Goal: Task Accomplishment & Management: Manage account settings

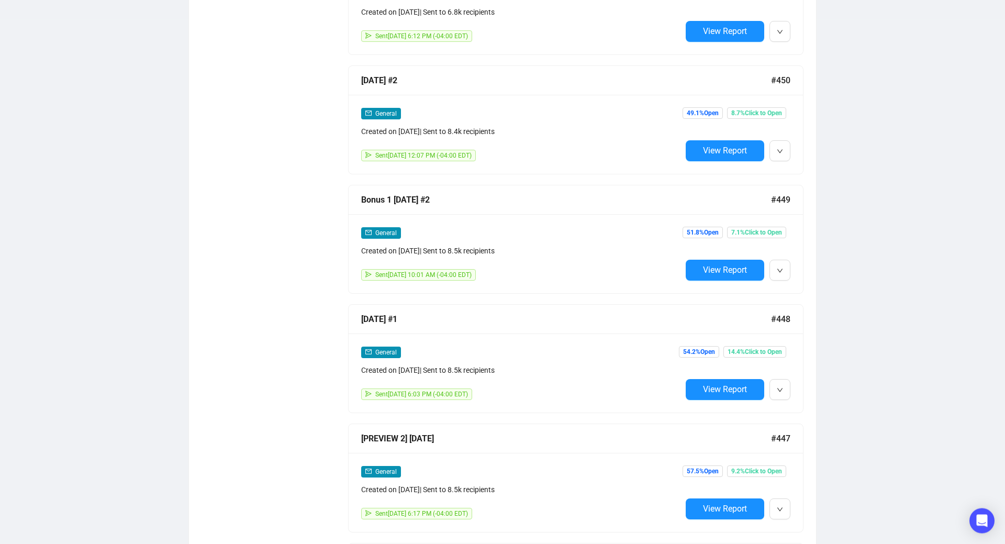
scroll to position [1109, 0]
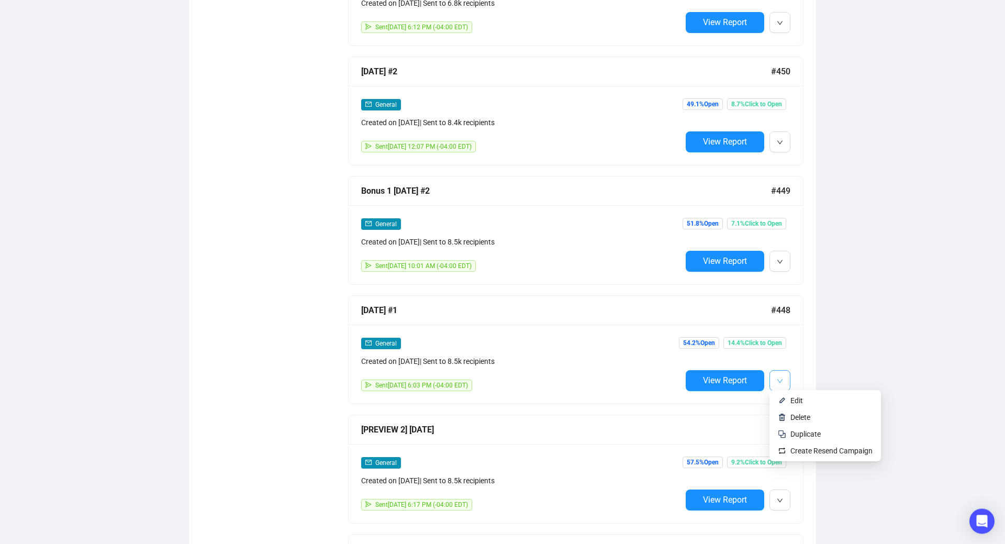
click at [785, 377] on button "button" at bounding box center [779, 380] width 21 height 21
click at [798, 433] on span "Duplicate" at bounding box center [805, 434] width 30 height 8
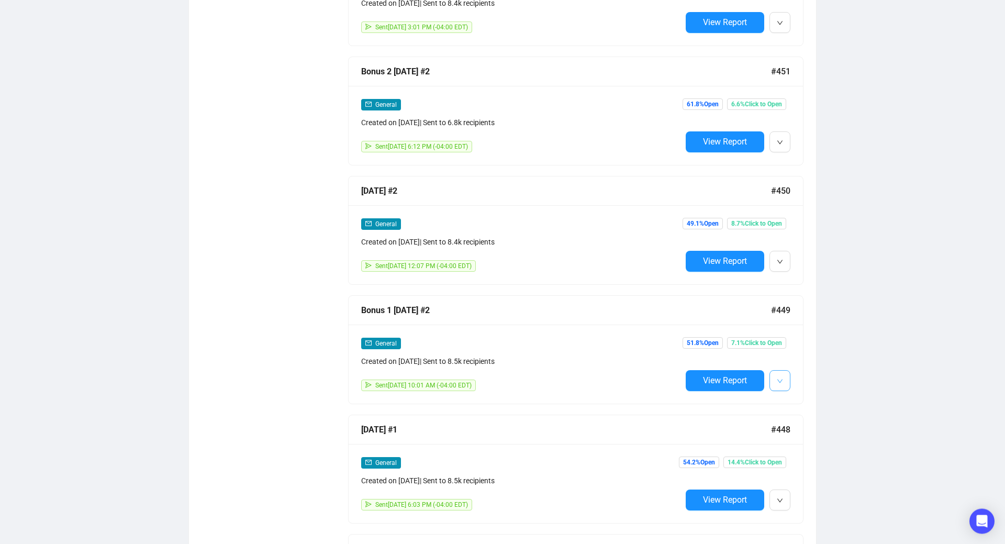
click at [782, 378] on icon "down" at bounding box center [780, 381] width 6 height 6
click at [786, 434] on li "Duplicate" at bounding box center [825, 434] width 107 height 17
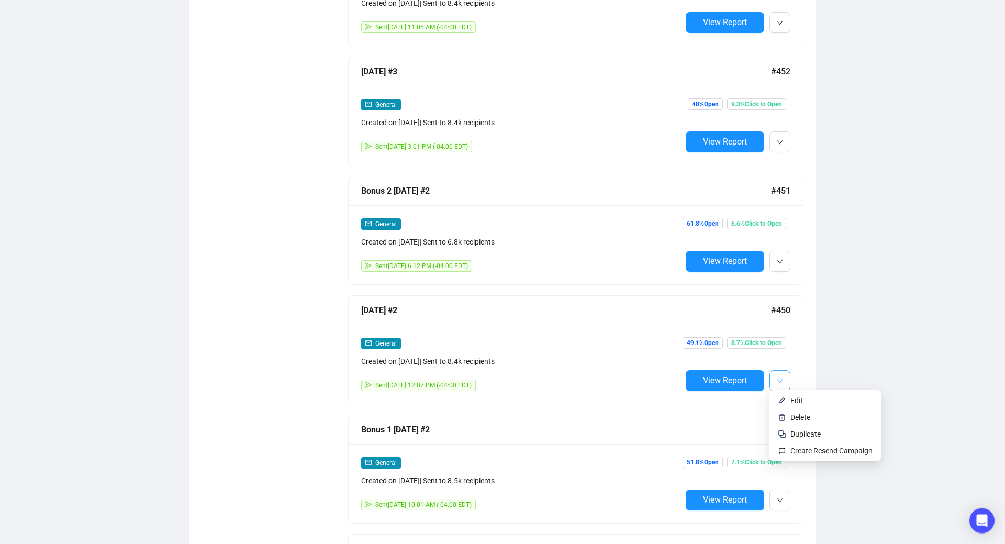
click at [782, 380] on icon "down" at bounding box center [780, 381] width 6 height 6
click at [792, 433] on span "Duplicate" at bounding box center [805, 434] width 30 height 8
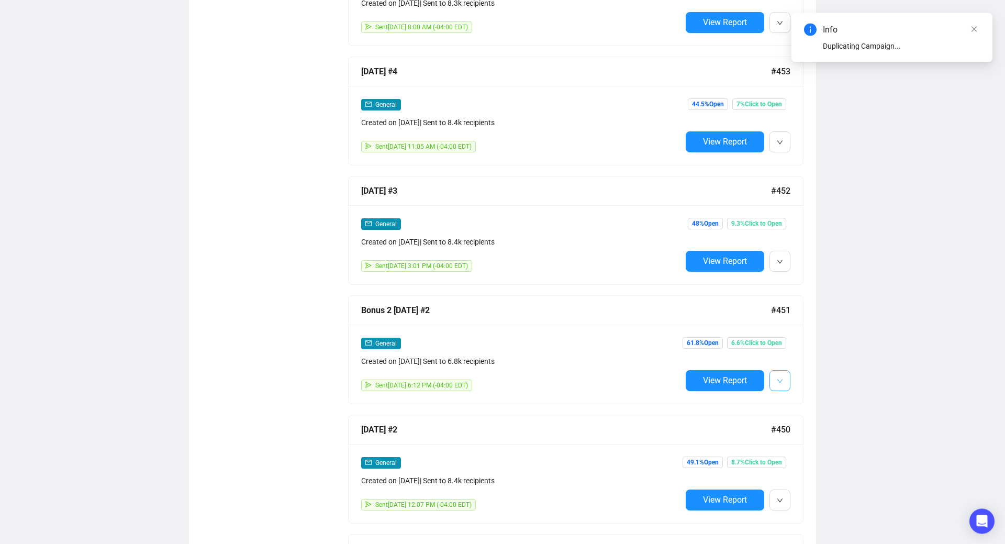
click at [779, 378] on icon "down" at bounding box center [780, 381] width 6 height 6
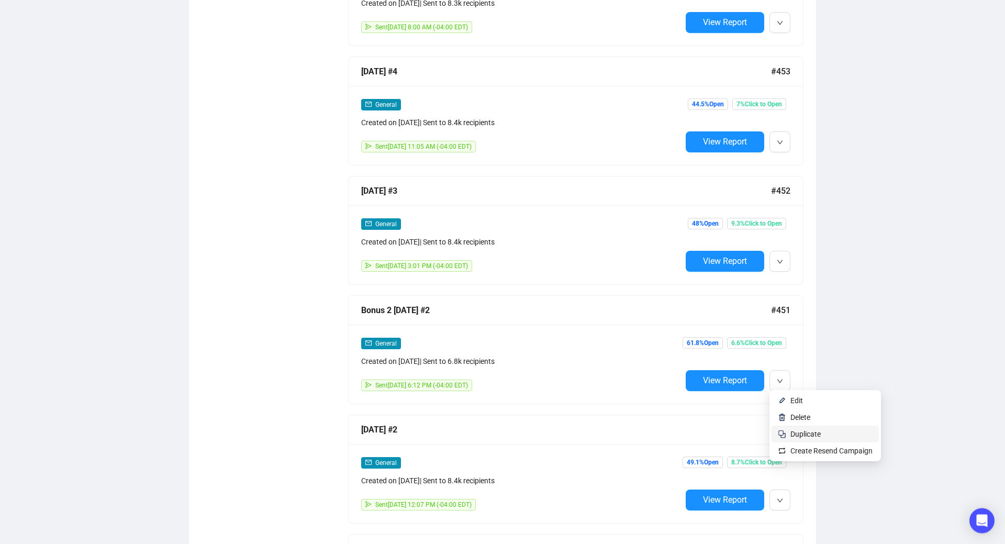
click at [790, 433] on span "Duplicate" at bounding box center [805, 434] width 30 height 8
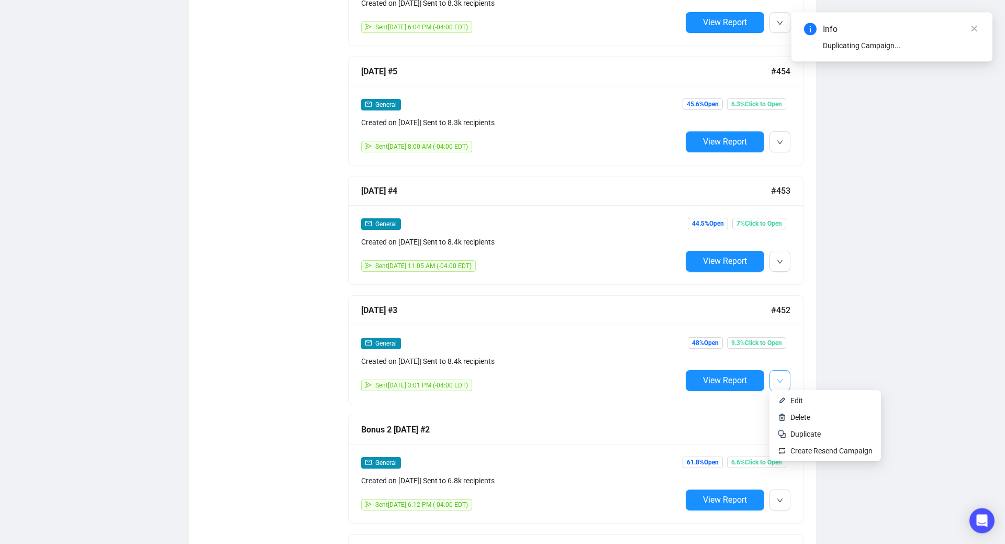
click at [780, 382] on icon "down" at bounding box center [780, 381] width 6 height 6
click at [789, 432] on li "Duplicate" at bounding box center [825, 434] width 107 height 17
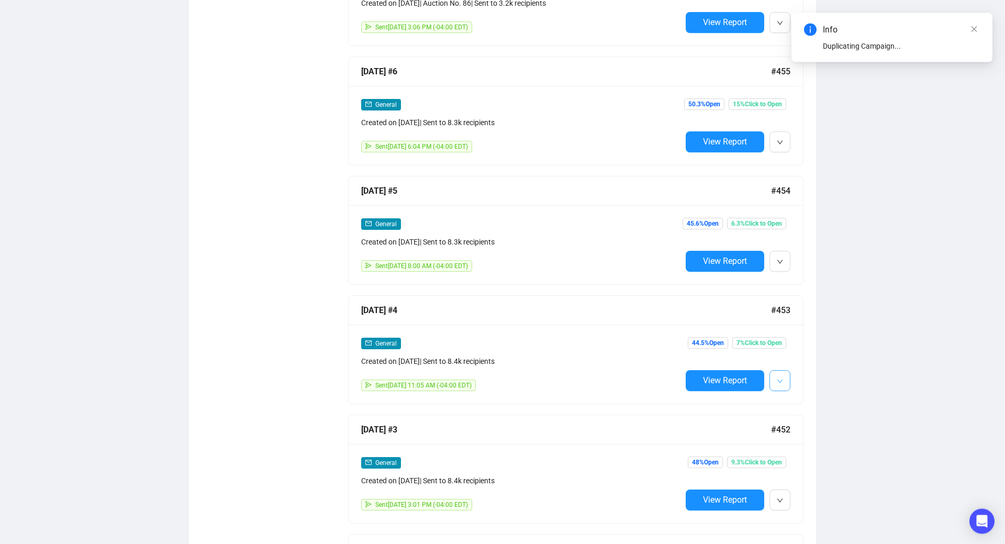
click at [780, 378] on icon "down" at bounding box center [780, 381] width 6 height 6
click at [786, 434] on img at bounding box center [782, 434] width 8 height 8
click at [783, 381] on icon "down" at bounding box center [780, 381] width 6 height 6
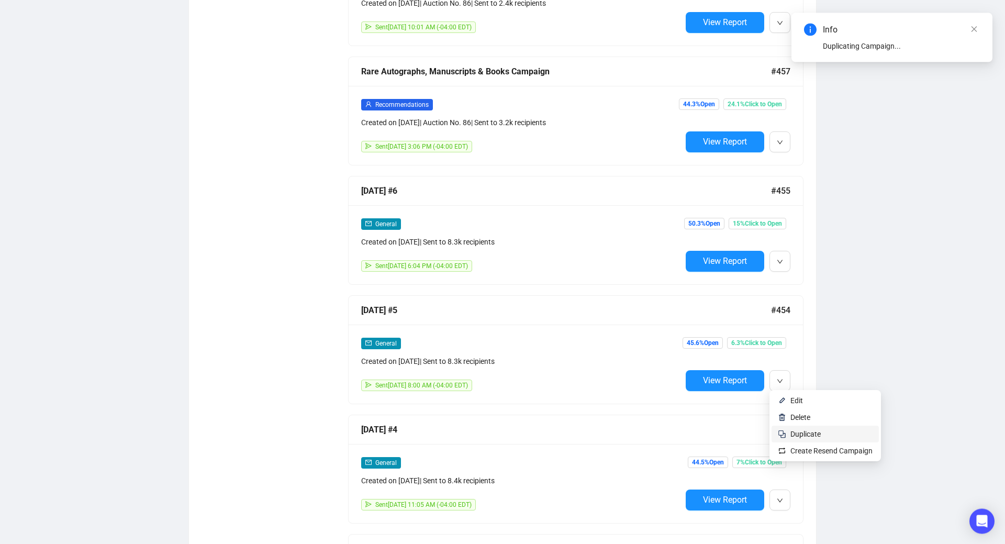
click at [789, 435] on li "Duplicate" at bounding box center [825, 434] width 107 height 17
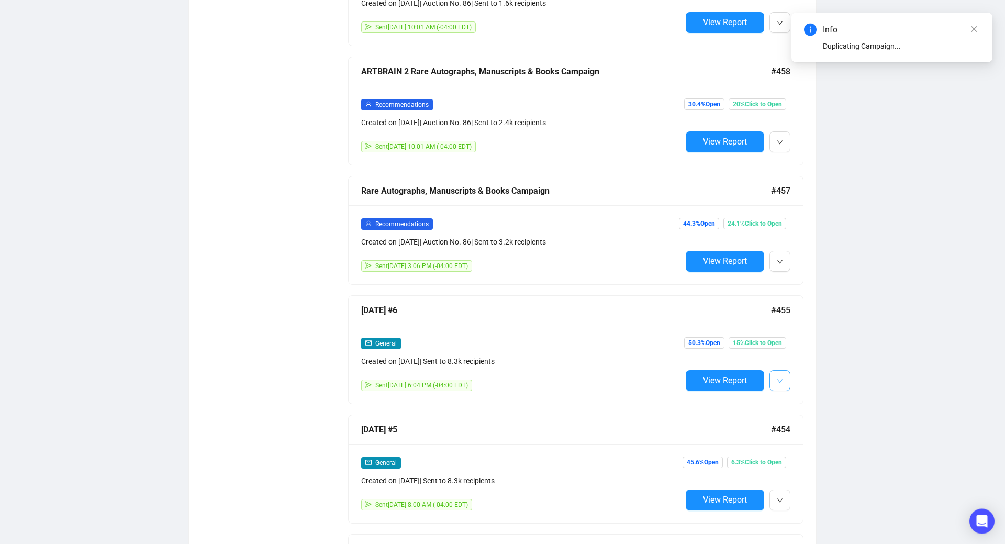
click at [781, 382] on icon "down" at bounding box center [780, 381] width 6 height 6
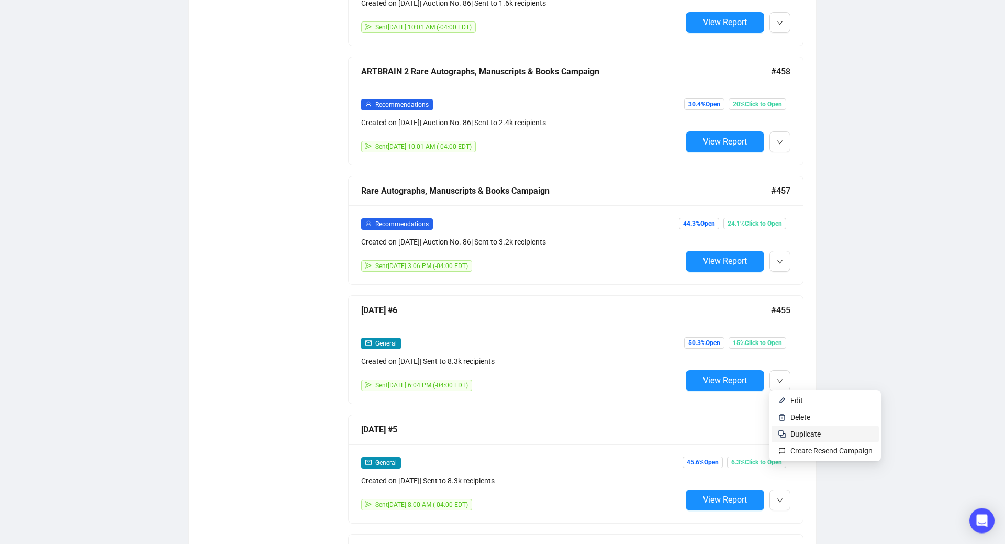
click at [795, 435] on span "Duplicate" at bounding box center [805, 434] width 30 height 8
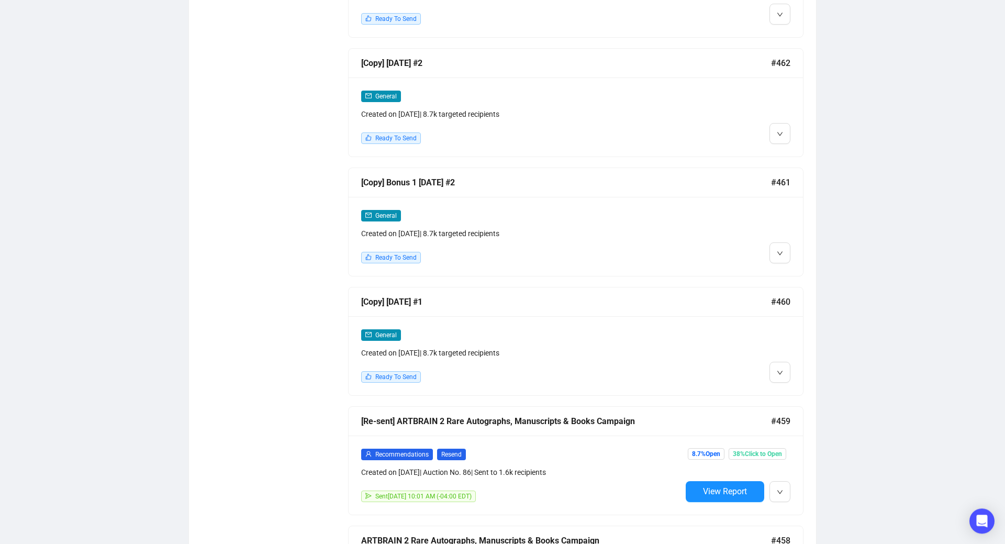
scroll to position [765, 0]
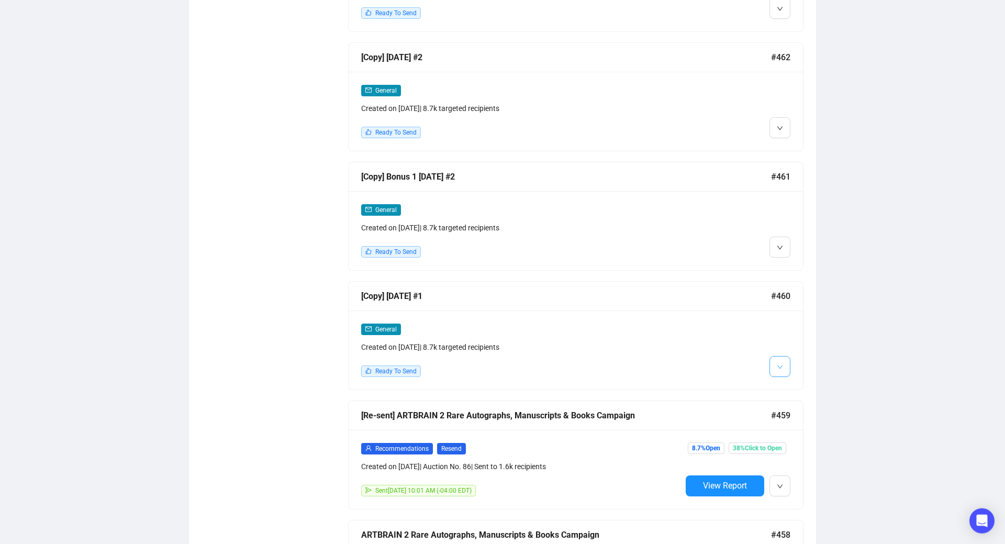
click at [777, 364] on icon "down" at bounding box center [780, 367] width 6 height 6
click at [788, 387] on li "Edit" at bounding box center [799, 387] width 55 height 17
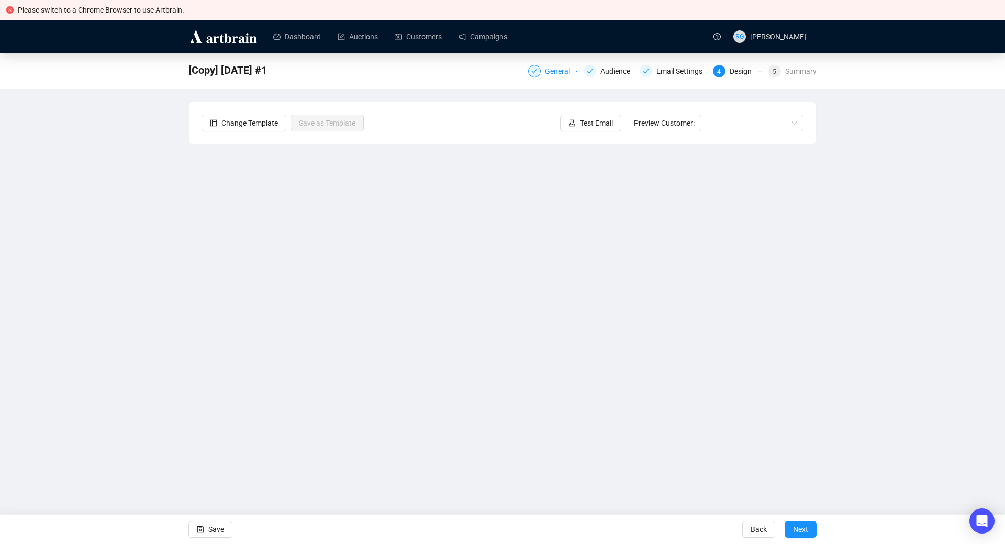
click at [557, 69] on div "General" at bounding box center [560, 71] width 31 height 13
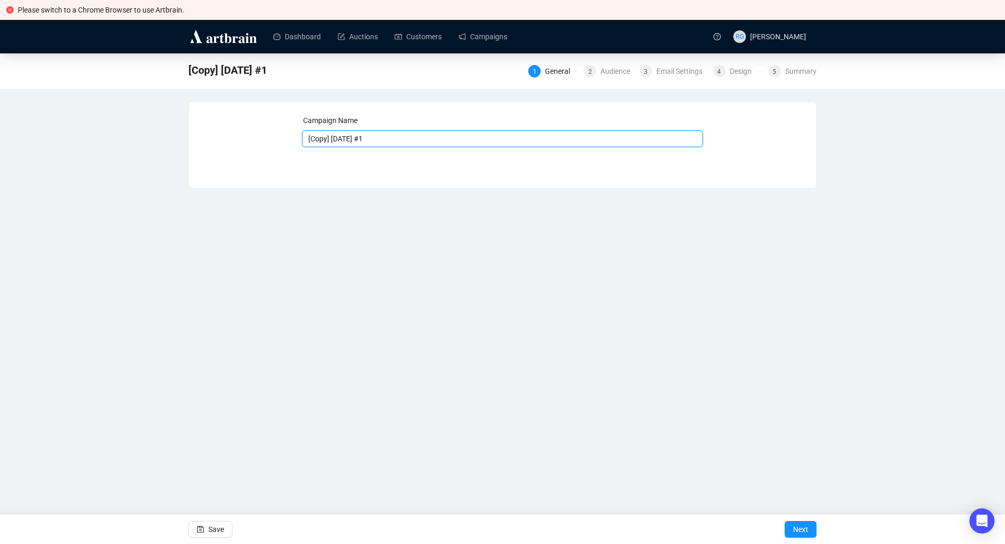
drag, startPoint x: 362, startPoint y: 139, endPoint x: 288, endPoint y: 136, distance: 73.8
click at [302, 136] on input "[Copy] [DATE] #1" at bounding box center [502, 138] width 401 height 17
type input "[DATE] #1"
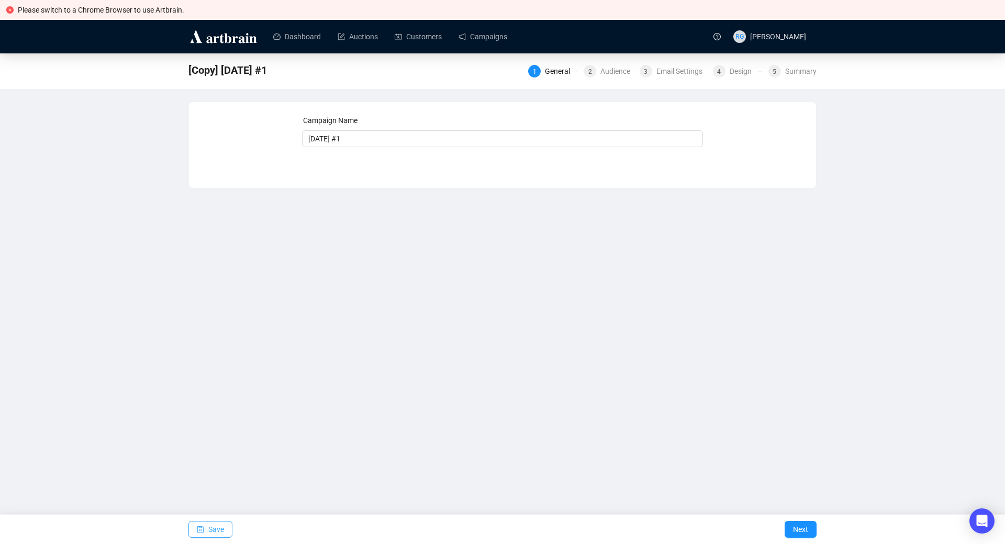
click at [213, 526] on span "Save" at bounding box center [216, 529] width 16 height 29
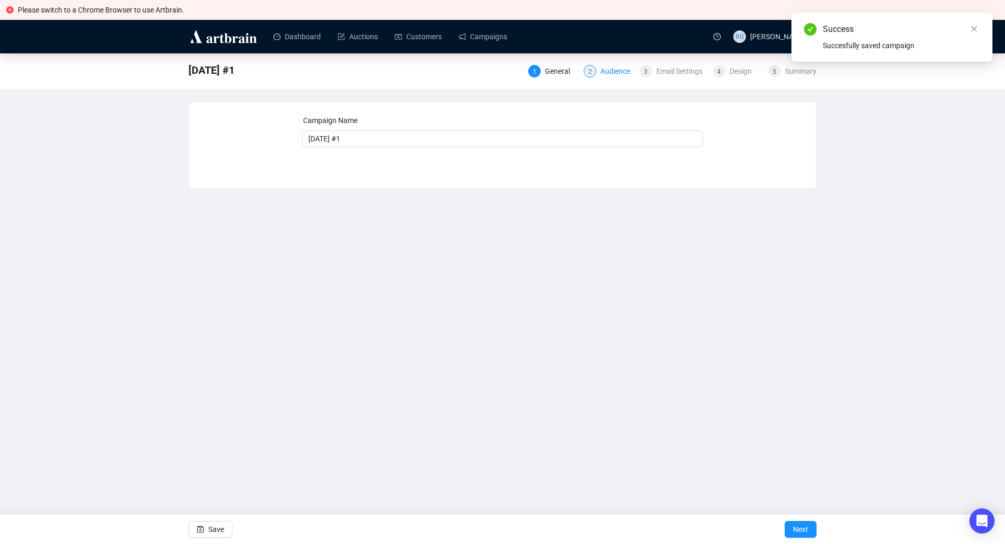
click at [601, 68] on div "2 Audience" at bounding box center [608, 71] width 49 height 13
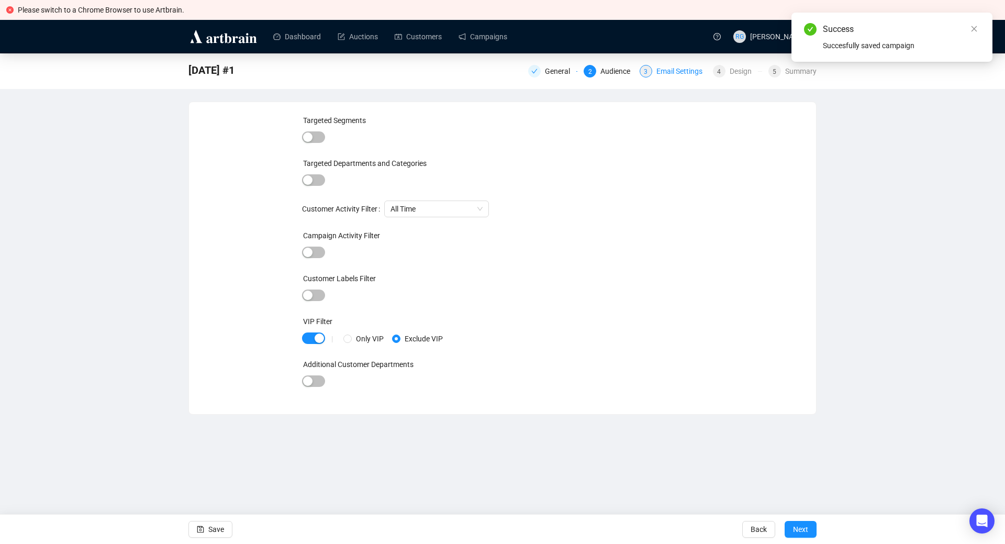
click at [650, 70] on div "3" at bounding box center [646, 71] width 13 height 13
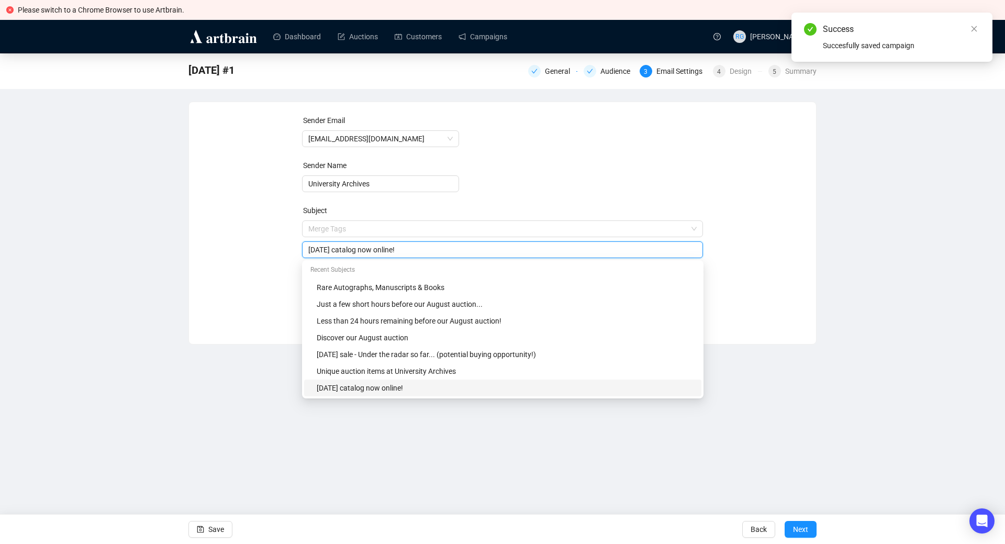
drag, startPoint x: 339, startPoint y: 231, endPoint x: 290, endPoint y: 231, distance: 48.7
click at [308, 244] on input "[DATE] catalog now online!" at bounding box center [502, 250] width 389 height 12
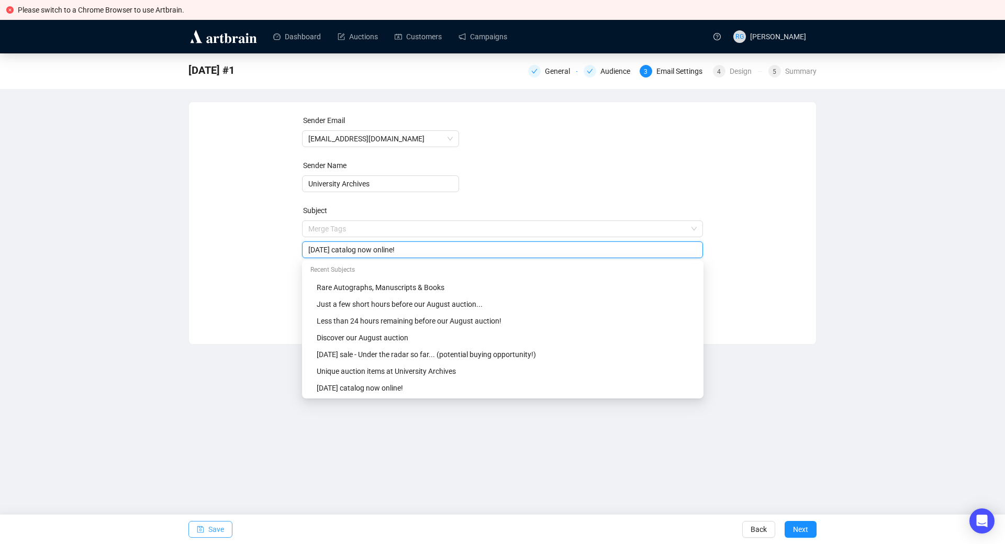
type input "[DATE] catalog now online!"
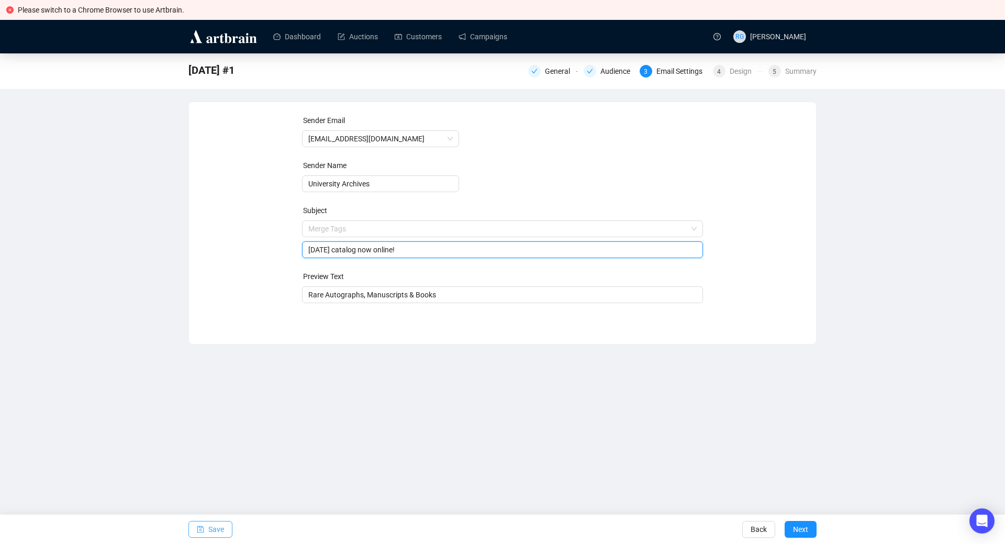
click at [221, 529] on span "Save" at bounding box center [216, 529] width 16 height 29
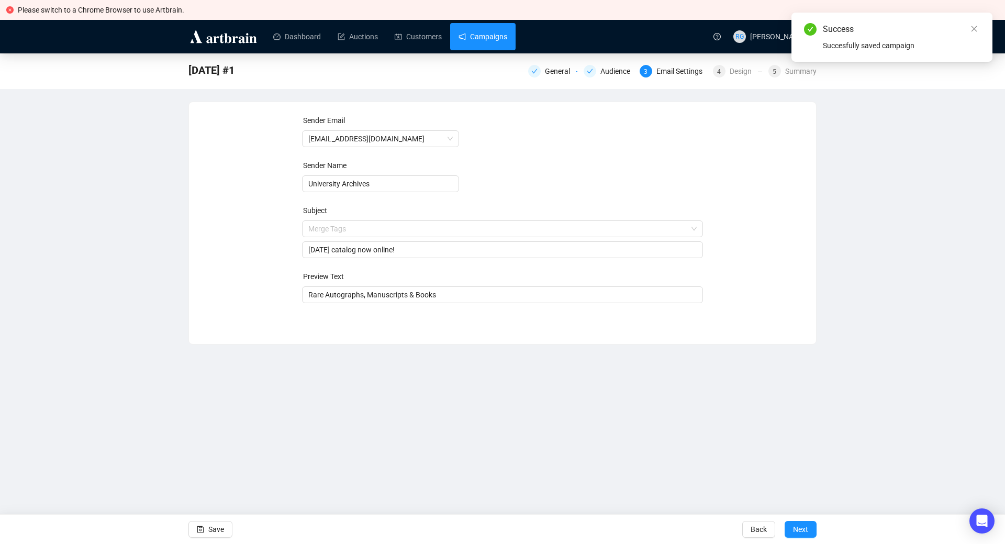
click at [490, 36] on link "Campaigns" at bounding box center [483, 36] width 49 height 27
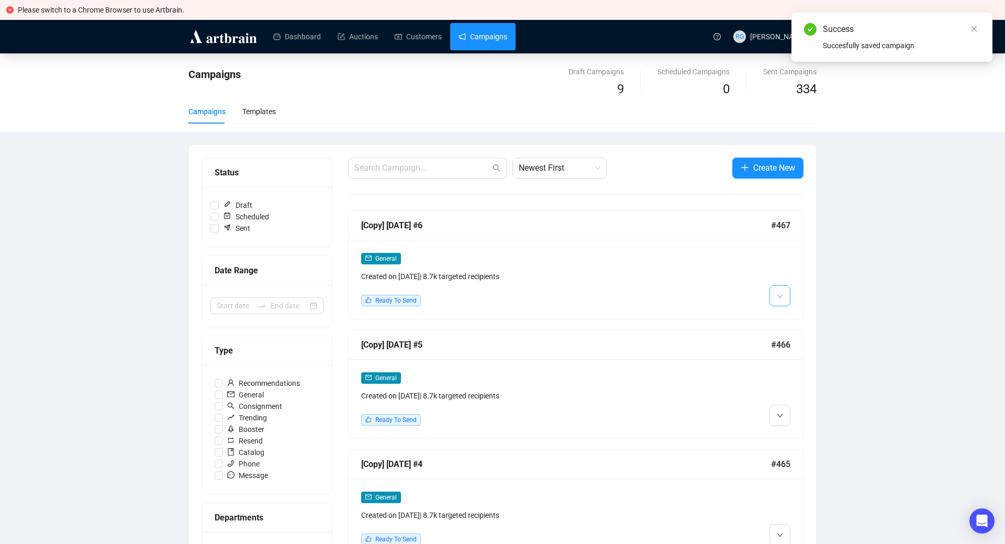
click at [780, 292] on span "button" at bounding box center [780, 295] width 6 height 13
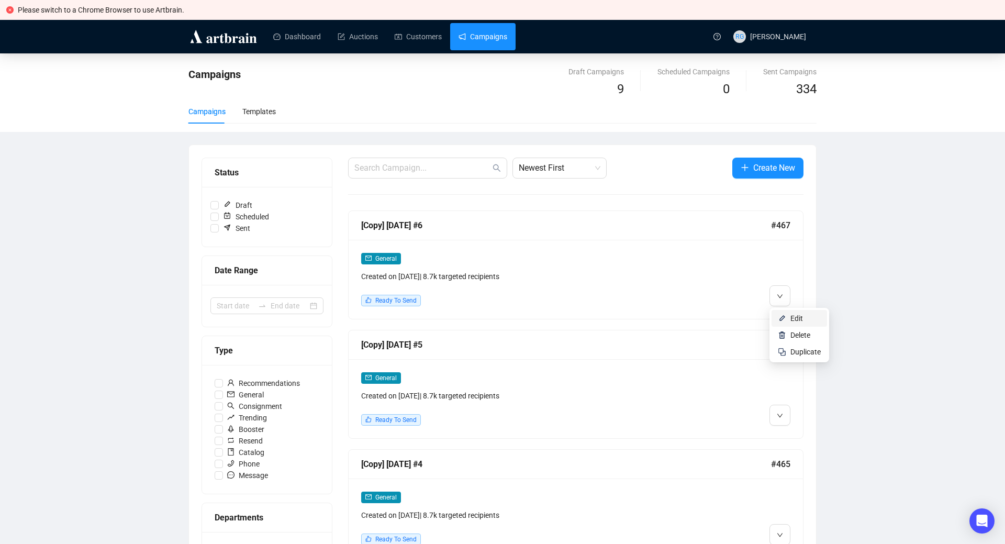
click at [787, 321] on li "Edit" at bounding box center [799, 318] width 55 height 17
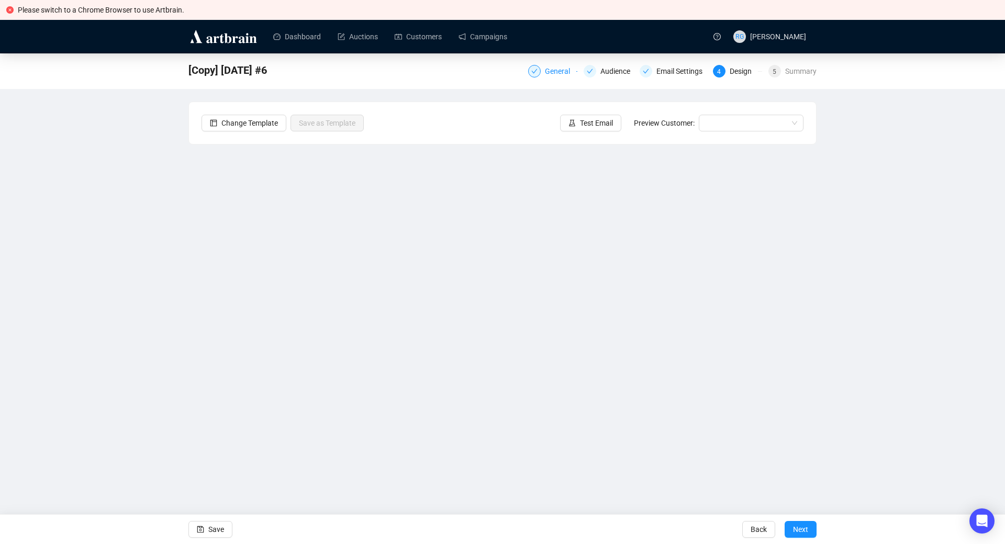
click at [564, 72] on div "General" at bounding box center [560, 71] width 31 height 13
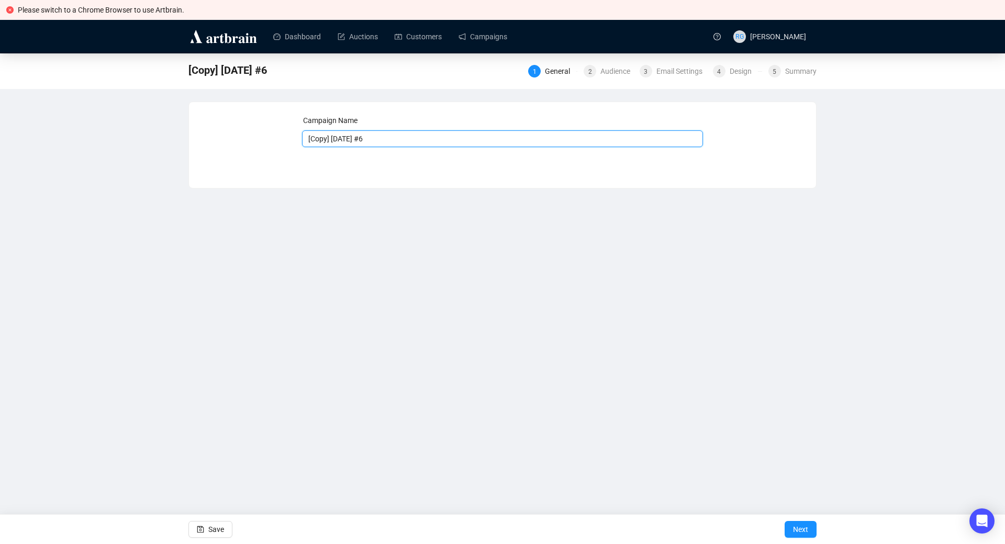
drag, startPoint x: 362, startPoint y: 138, endPoint x: 286, endPoint y: 136, distance: 75.4
click at [302, 136] on input "[Copy] [DATE] #6" at bounding box center [502, 138] width 401 height 17
type input "[DATE] #6"
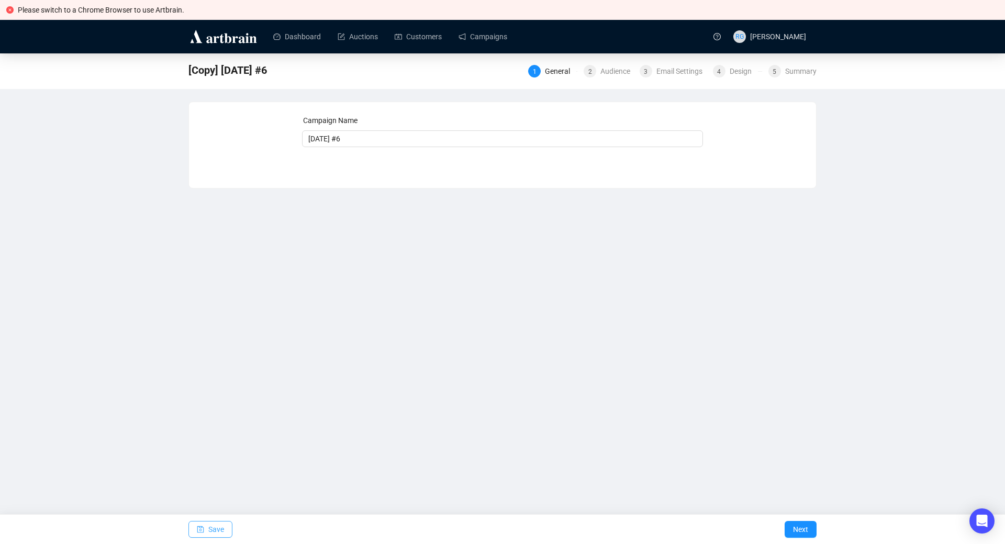
click at [220, 527] on span "Save" at bounding box center [216, 529] width 16 height 29
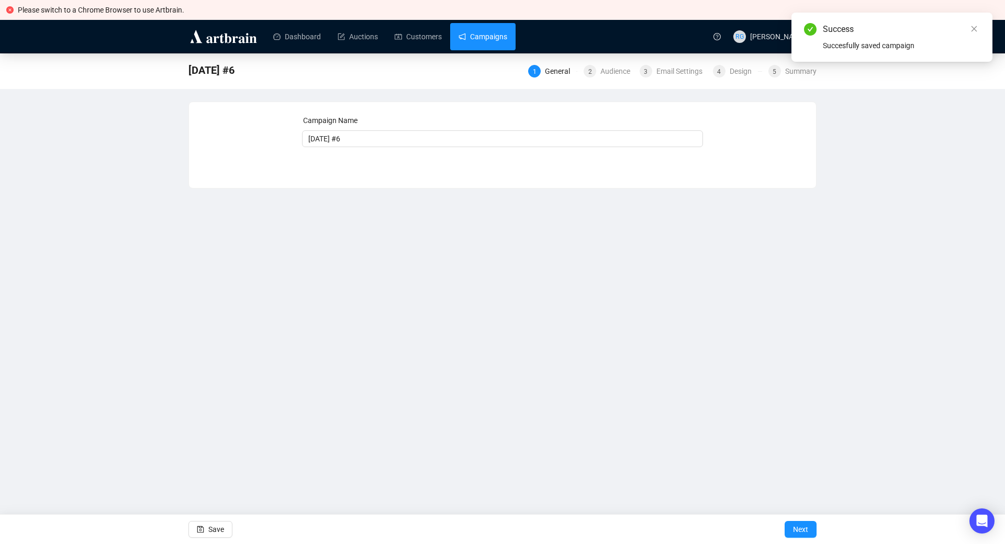
click at [489, 37] on link "Campaigns" at bounding box center [483, 36] width 49 height 27
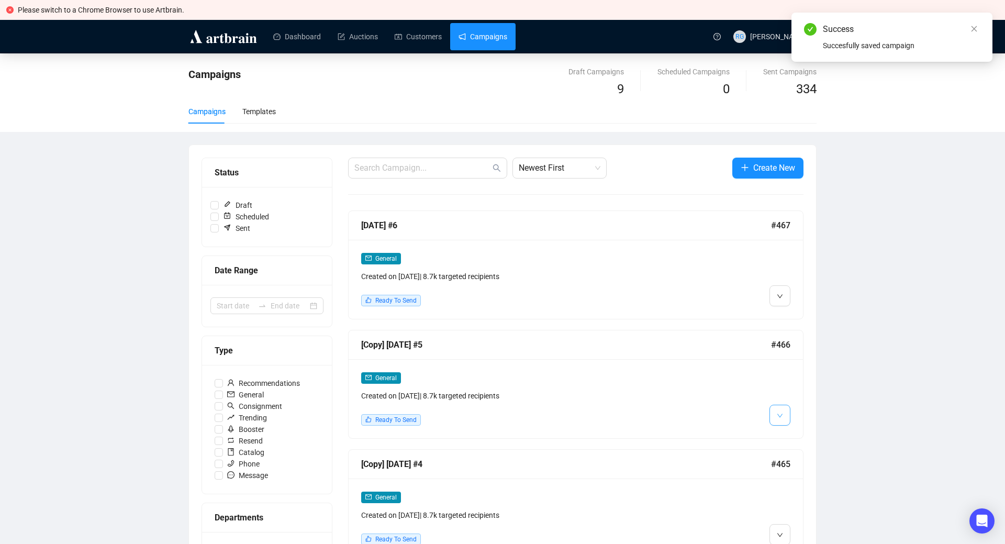
click at [775, 415] on button "button" at bounding box center [779, 415] width 21 height 21
click at [789, 437] on li "Edit" at bounding box center [799, 437] width 55 height 17
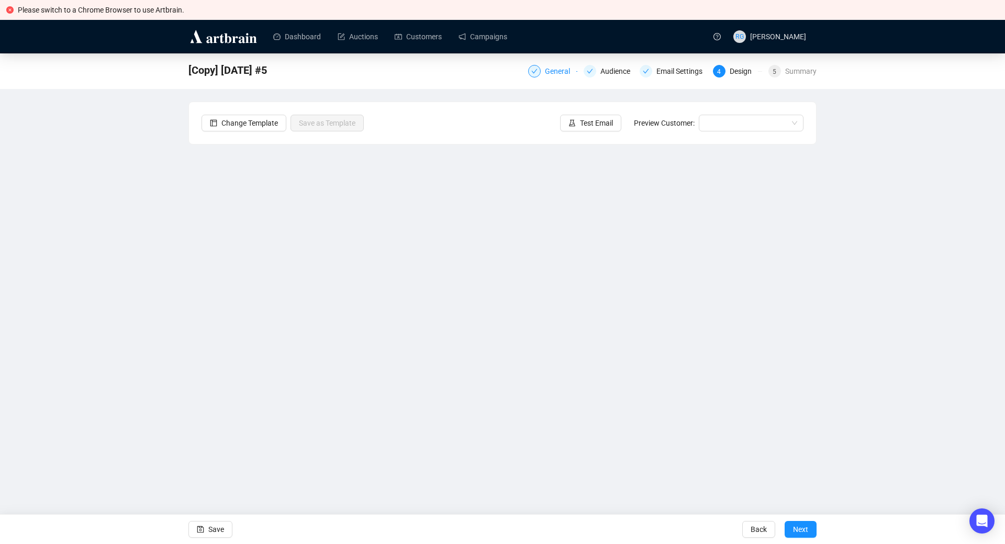
click at [563, 72] on div "General" at bounding box center [560, 71] width 31 height 13
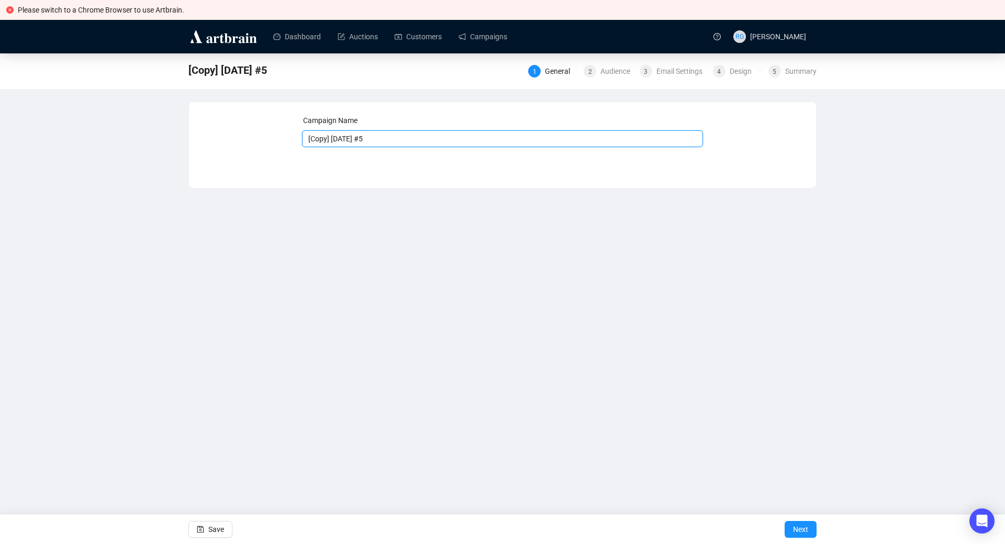
drag, startPoint x: 362, startPoint y: 137, endPoint x: 284, endPoint y: 132, distance: 78.7
click at [302, 132] on input "[Copy] [DATE] #5" at bounding box center [502, 138] width 401 height 17
type input "[DATE] #5"
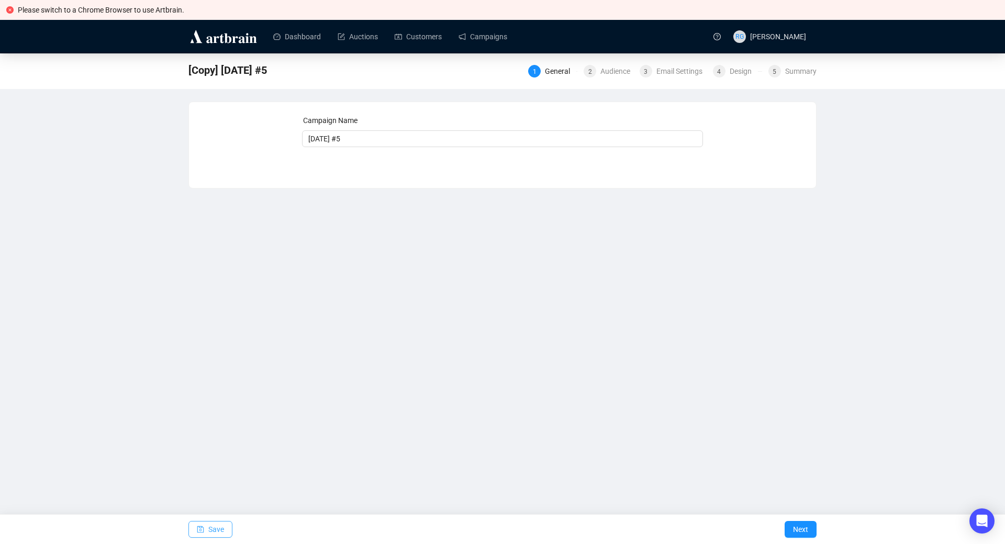
click at [213, 528] on span "Save" at bounding box center [216, 529] width 16 height 29
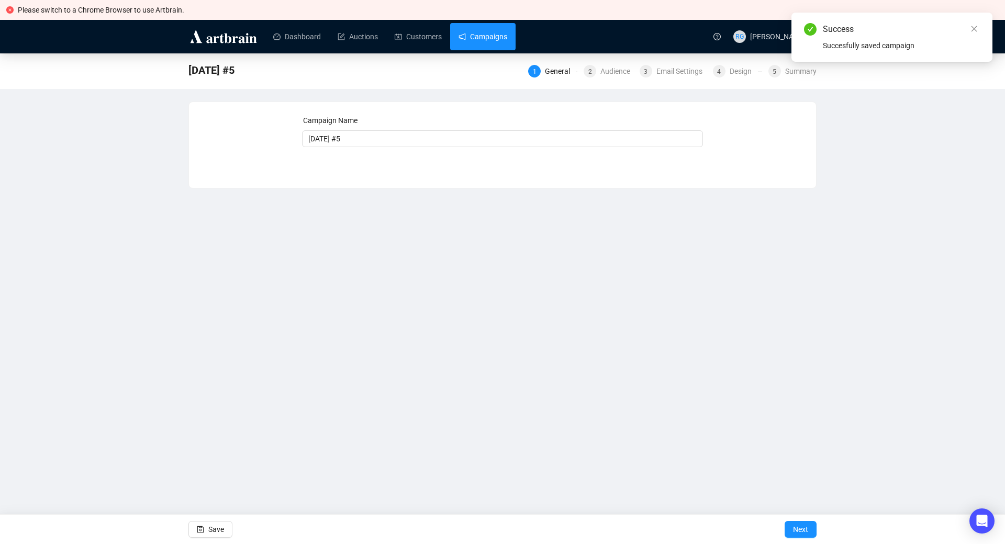
click at [460, 37] on link "Campaigns" at bounding box center [483, 36] width 49 height 27
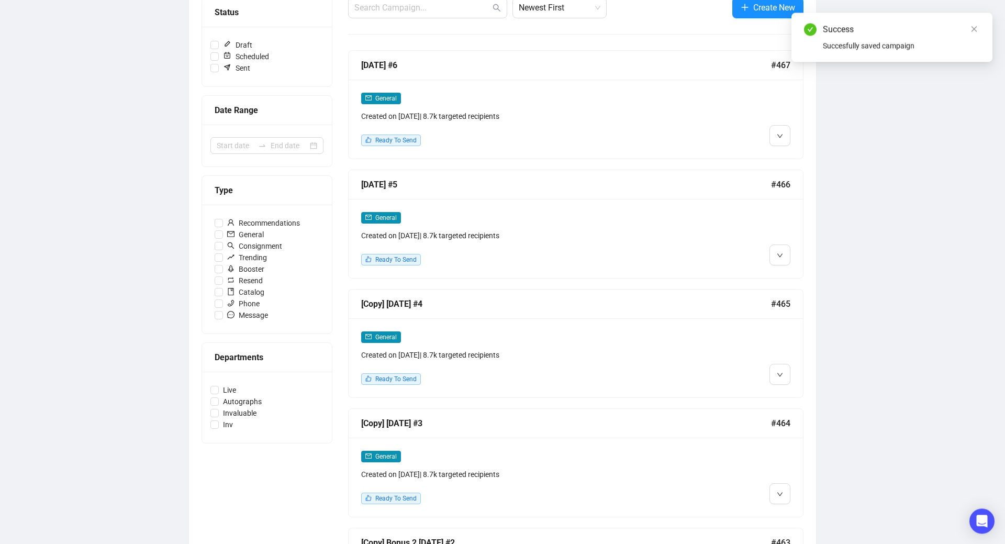
scroll to position [169, 0]
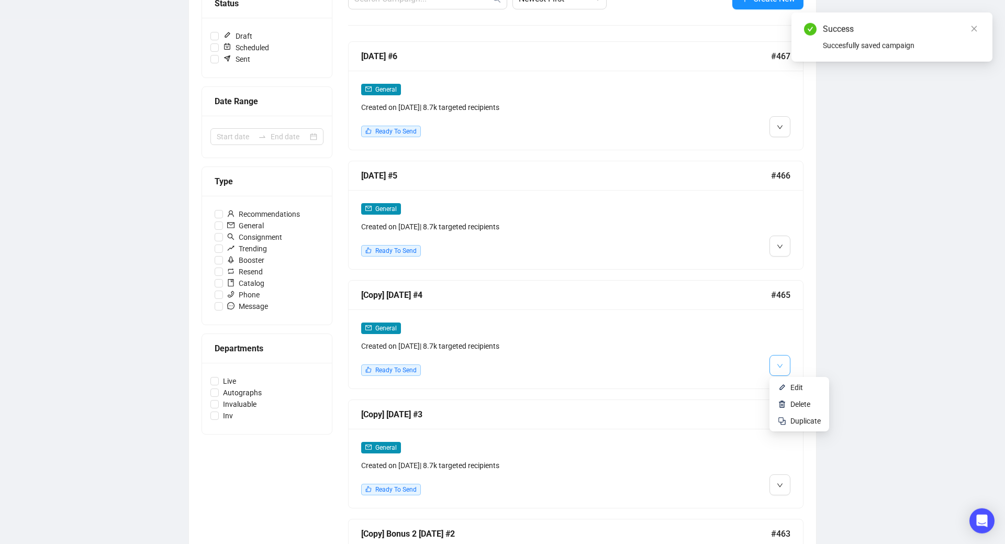
click at [777, 364] on icon "down" at bounding box center [780, 366] width 6 height 6
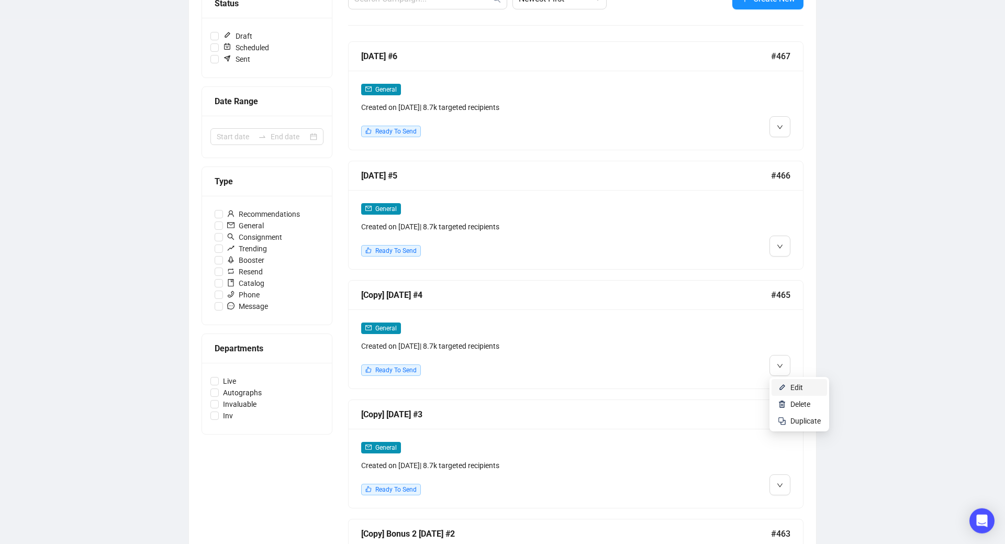
click at [790, 391] on li "Edit" at bounding box center [799, 387] width 55 height 17
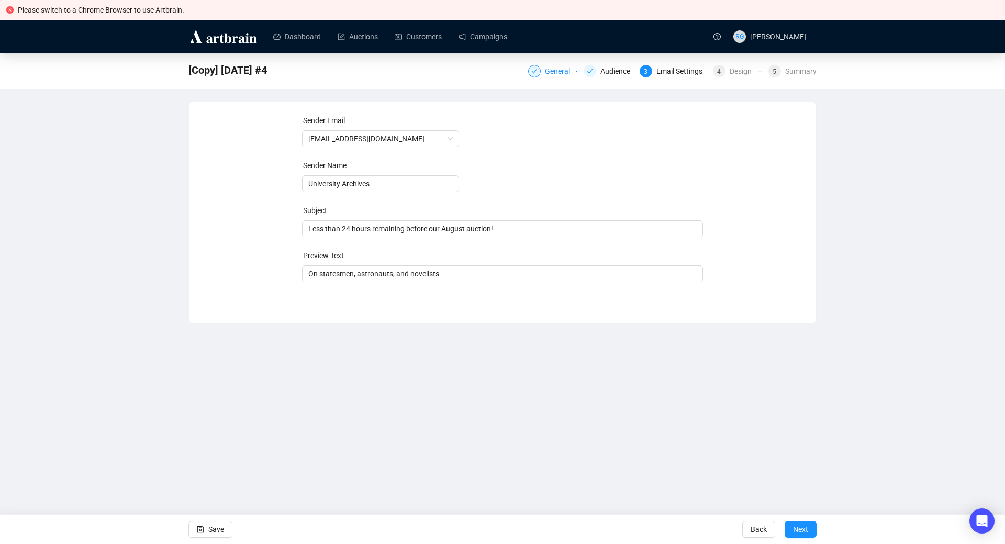
click at [541, 73] on div at bounding box center [534, 71] width 13 height 13
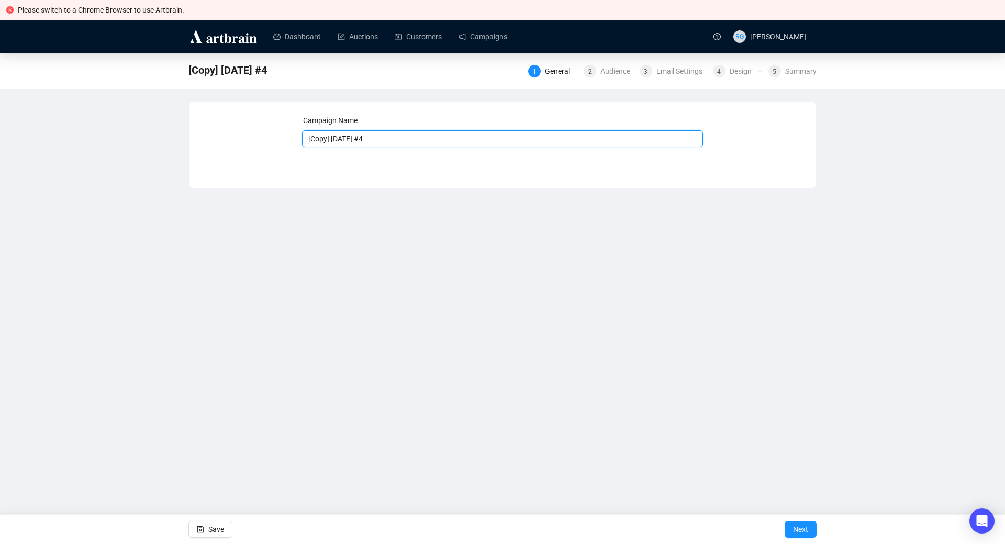
drag, startPoint x: 363, startPoint y: 140, endPoint x: 282, endPoint y: 139, distance: 81.7
click at [302, 139] on input "[Copy] [DATE] #4" at bounding box center [502, 138] width 401 height 17
type input "[DATE] #4"
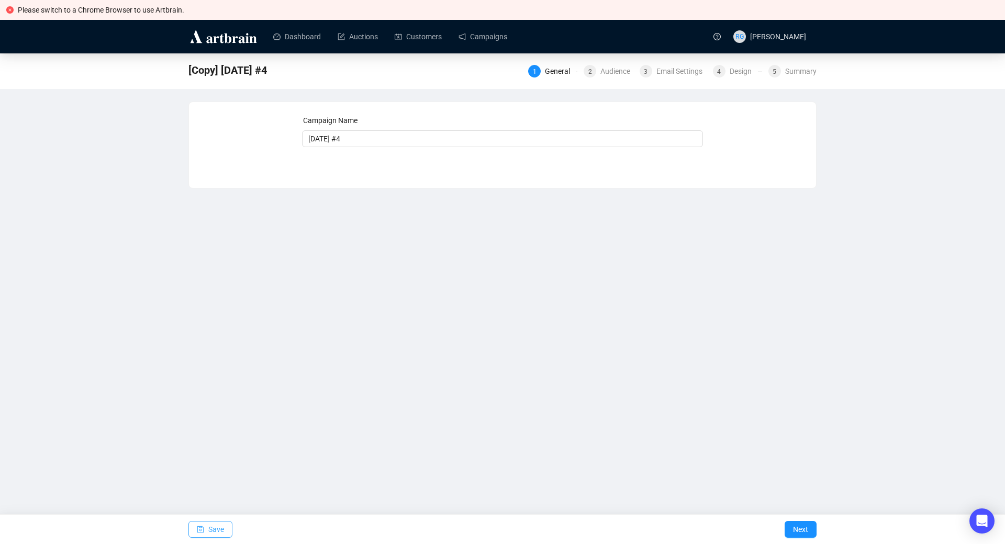
click at [211, 527] on span "Save" at bounding box center [216, 529] width 16 height 29
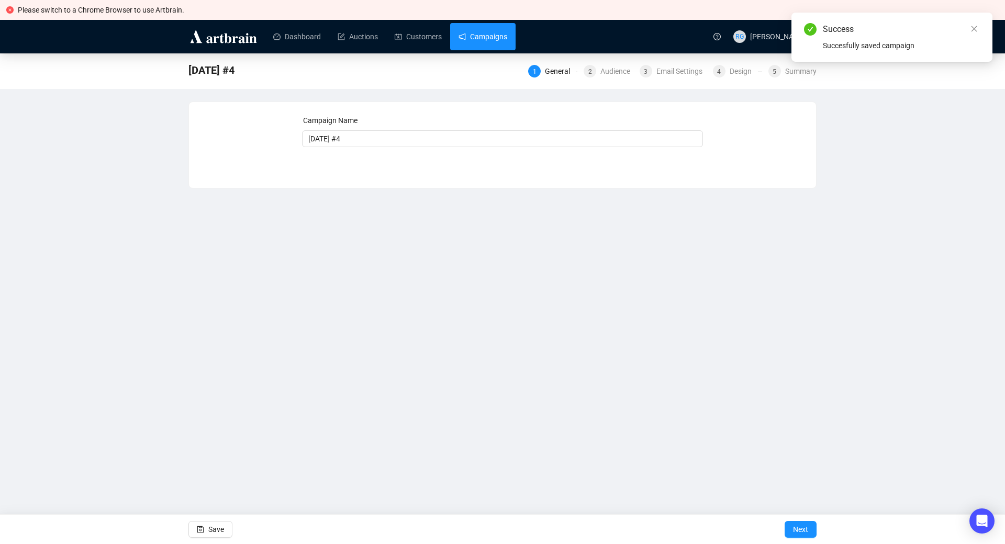
click at [482, 32] on link "Campaigns" at bounding box center [483, 36] width 49 height 27
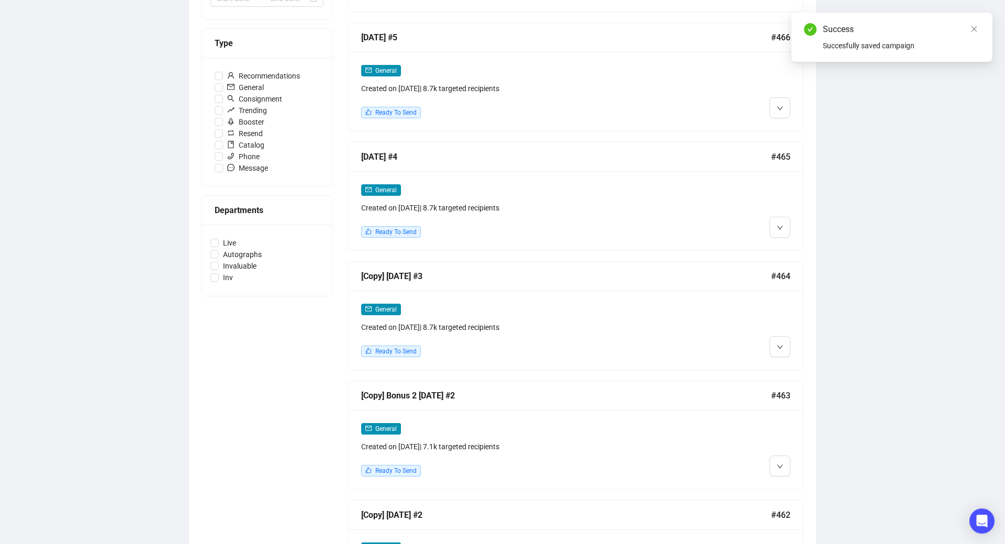
scroll to position [331, 0]
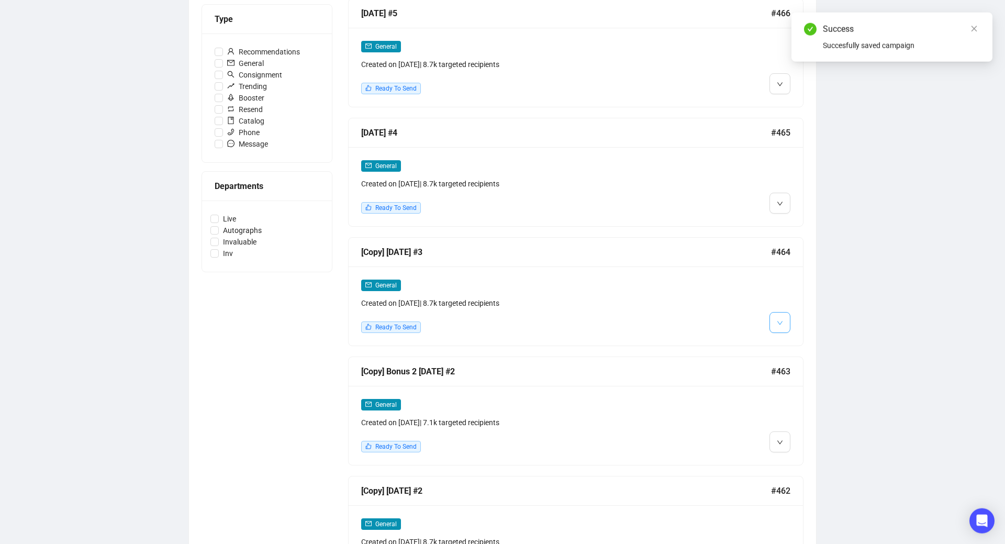
click at [779, 316] on span "button" at bounding box center [780, 322] width 6 height 13
click at [785, 341] on img at bounding box center [782, 344] width 8 height 8
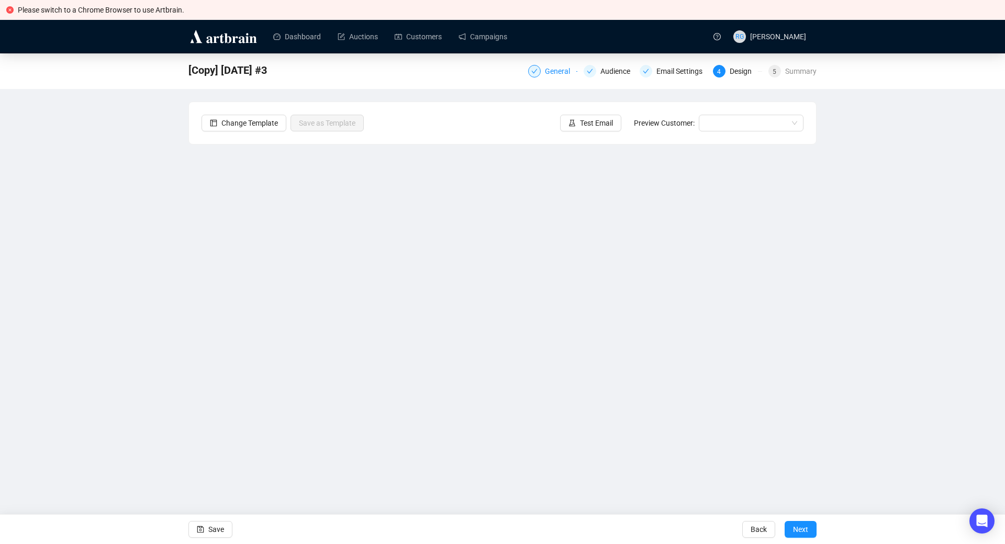
click at [558, 72] on div "General" at bounding box center [560, 71] width 31 height 13
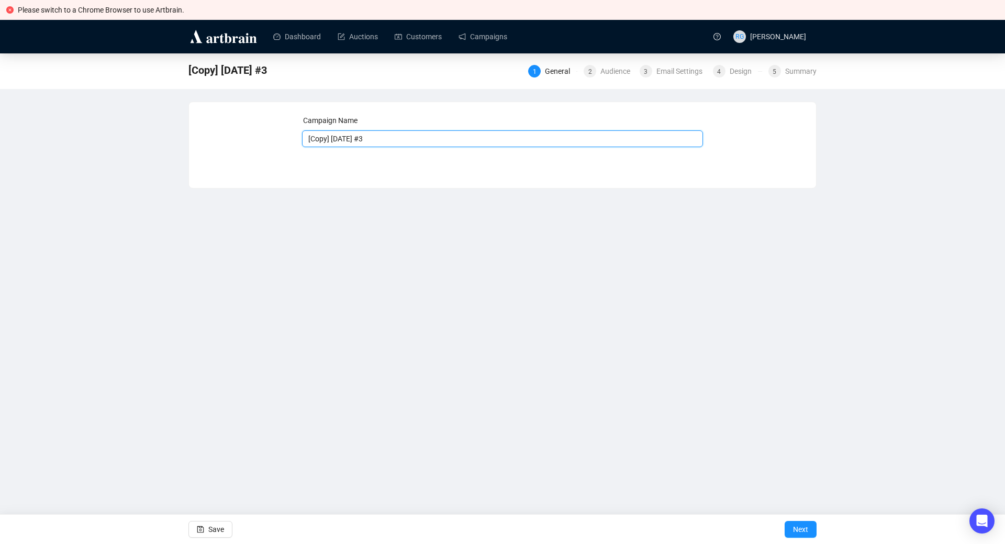
drag, startPoint x: 363, startPoint y: 139, endPoint x: 275, endPoint y: 135, distance: 87.5
click at [302, 135] on input "[Copy] [DATE] #3" at bounding box center [502, 138] width 401 height 17
type input "[DATE] #3"
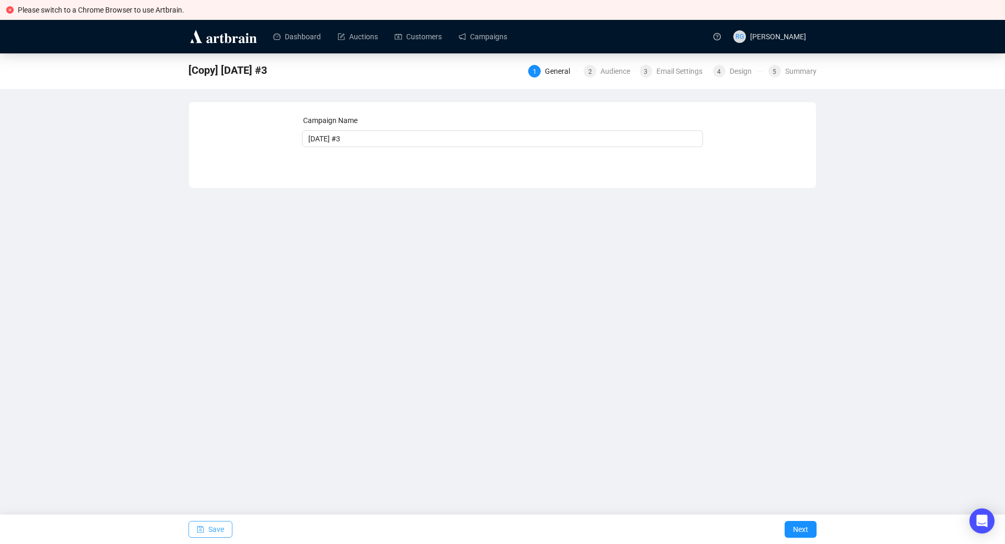
click at [220, 531] on span "Save" at bounding box center [216, 529] width 16 height 29
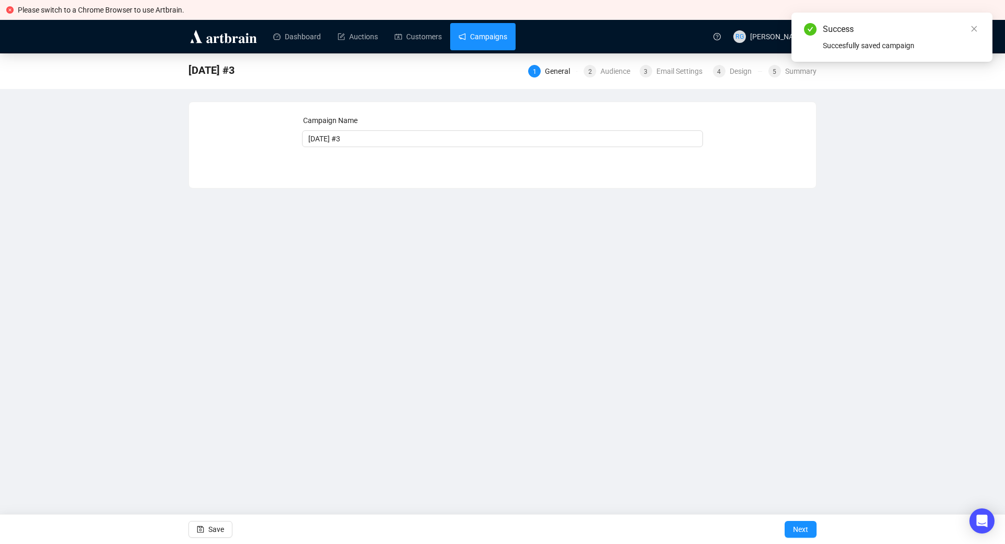
click at [484, 29] on link "Campaigns" at bounding box center [483, 36] width 49 height 27
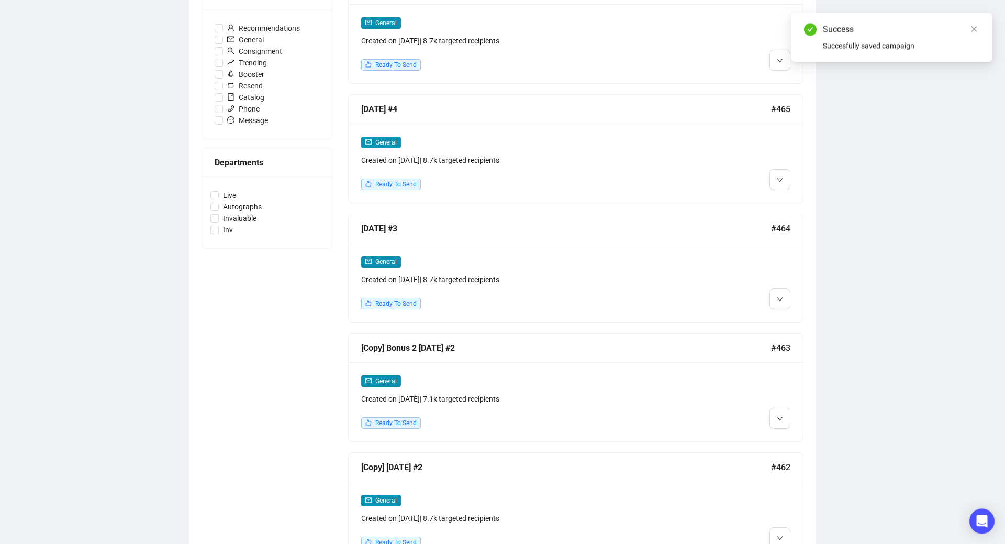
scroll to position [358, 0]
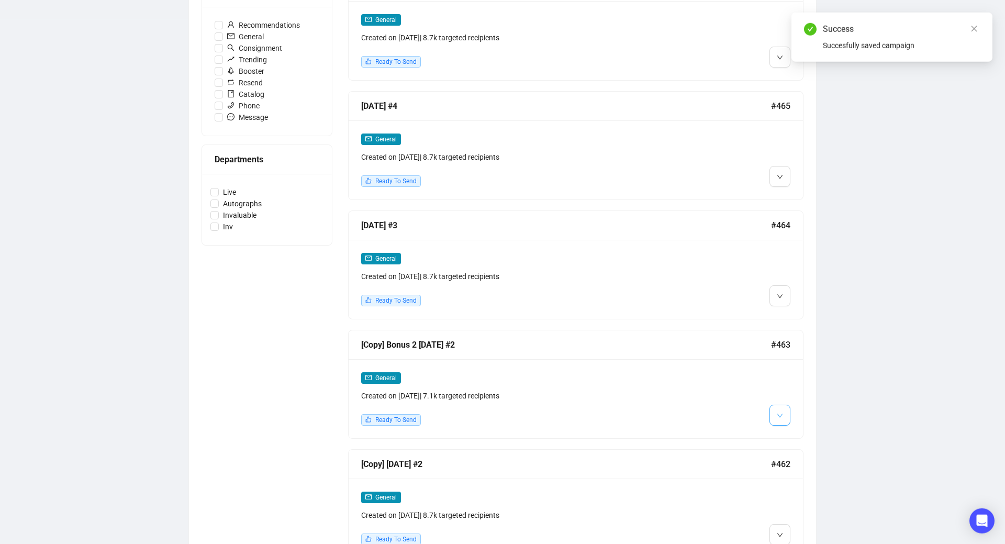
click at [777, 412] on icon "down" at bounding box center [780, 415] width 6 height 6
click at [785, 433] on img at bounding box center [782, 436] width 8 height 8
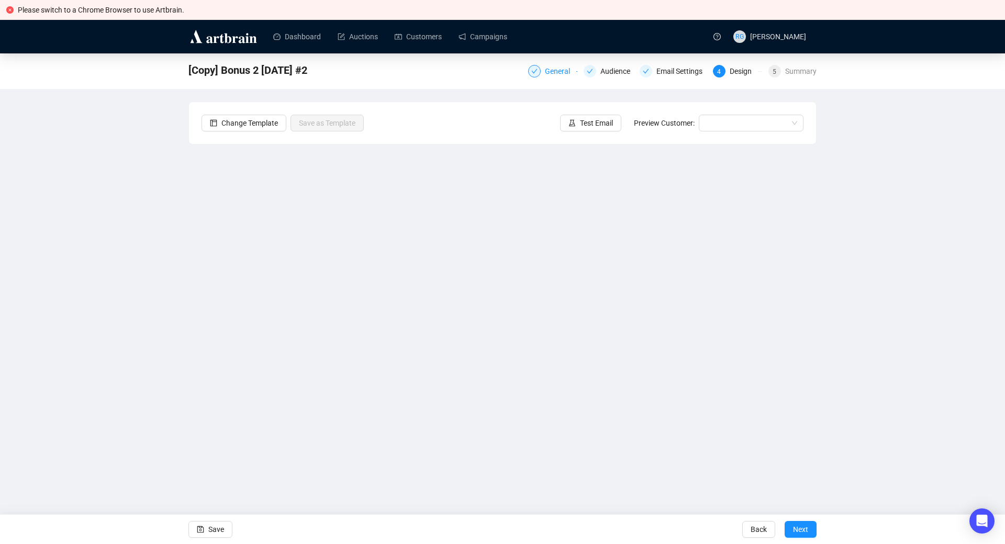
click at [544, 70] on div "General" at bounding box center [552, 71] width 49 height 13
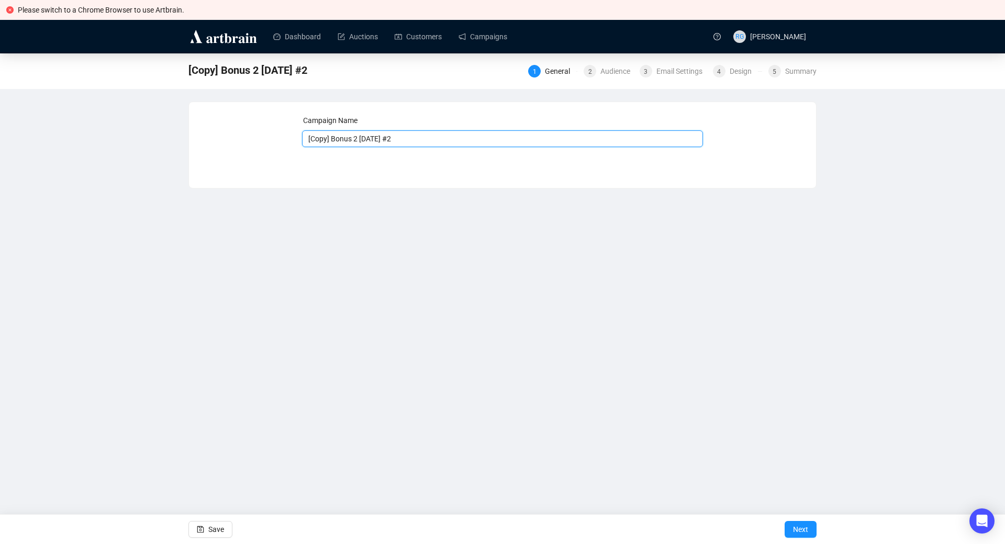
drag, startPoint x: 391, startPoint y: 139, endPoint x: 360, endPoint y: 142, distance: 31.0
click at [360, 142] on input "[Copy] Bonus 2 [DATE] #2" at bounding box center [502, 138] width 401 height 17
drag, startPoint x: 331, startPoint y: 138, endPoint x: 236, endPoint y: 136, distance: 95.8
click at [302, 136] on input "[Copy] Bonus 2 [DATE] #2" at bounding box center [502, 138] width 401 height 17
type input "Bonus 2 [DATE] #2"
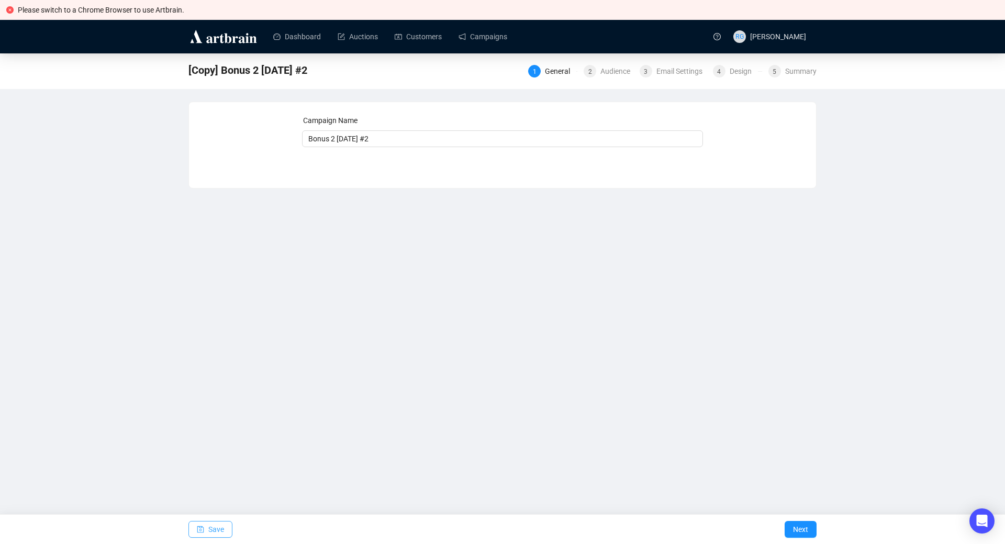
click at [214, 527] on span "Save" at bounding box center [216, 529] width 16 height 29
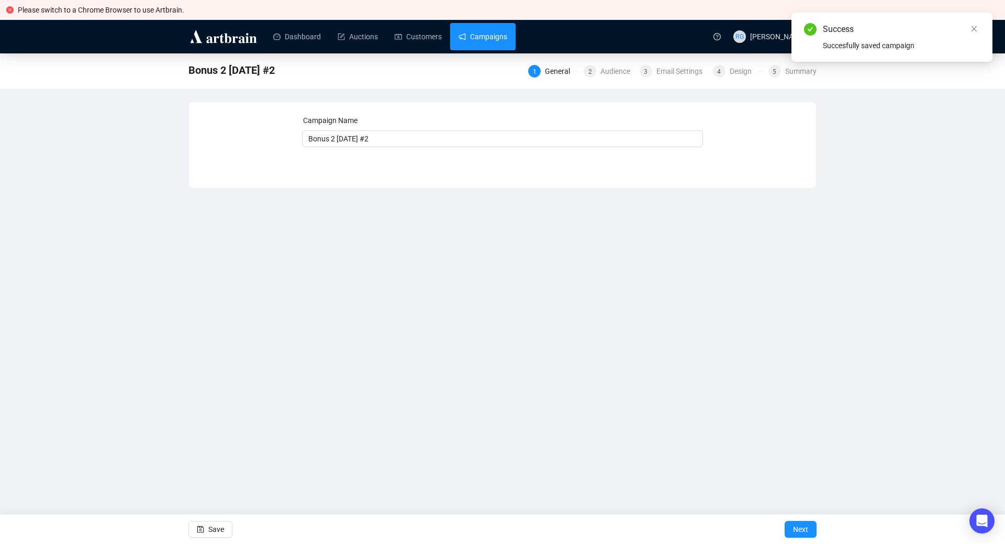
click at [463, 42] on link "Campaigns" at bounding box center [483, 36] width 49 height 27
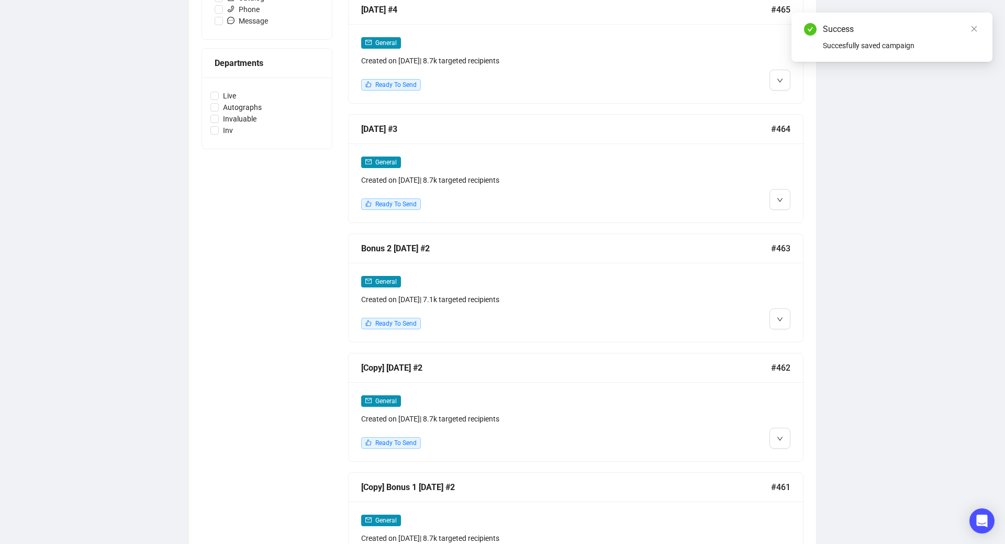
scroll to position [459, 0]
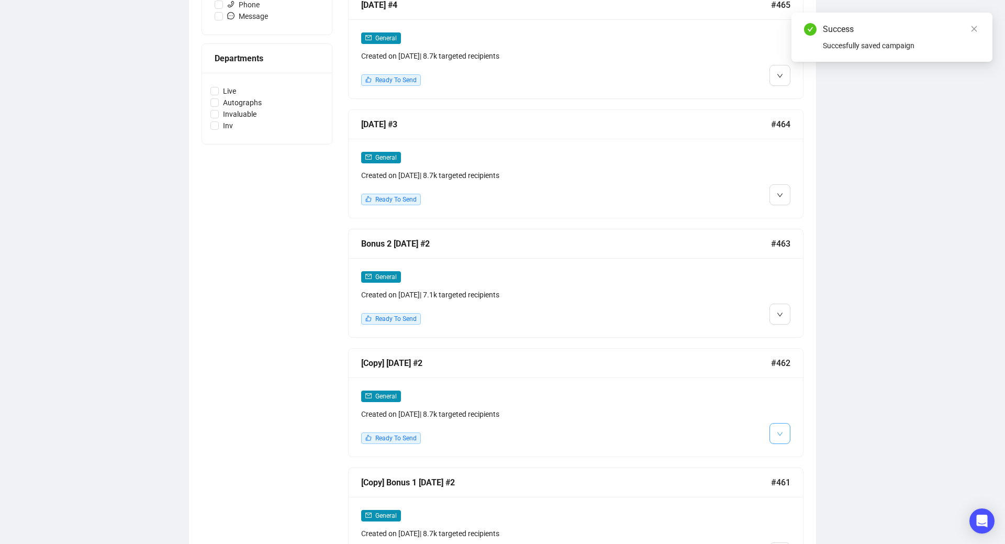
click at [779, 423] on button "button" at bounding box center [779, 433] width 21 height 21
click at [788, 450] on li "Edit" at bounding box center [799, 454] width 55 height 17
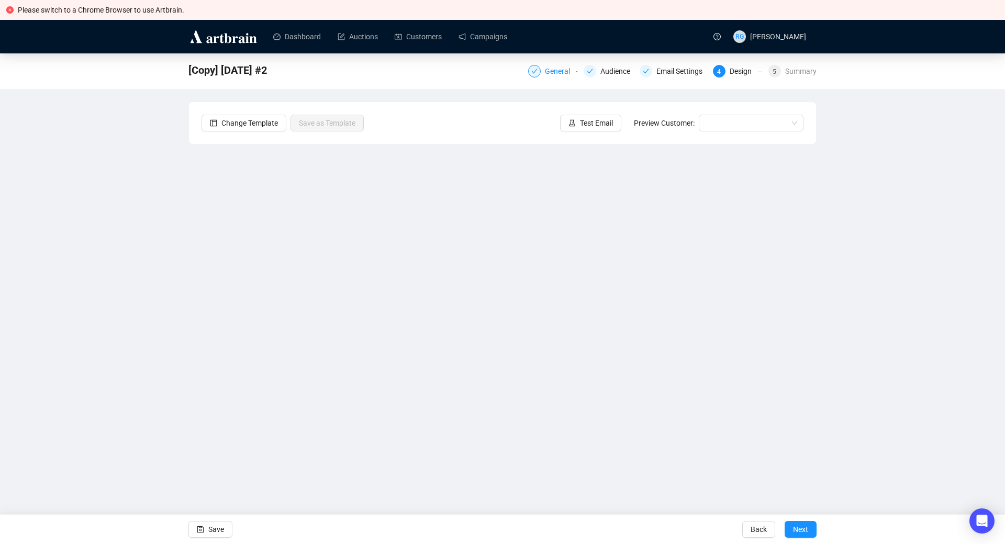
click at [541, 69] on div at bounding box center [534, 71] width 13 height 13
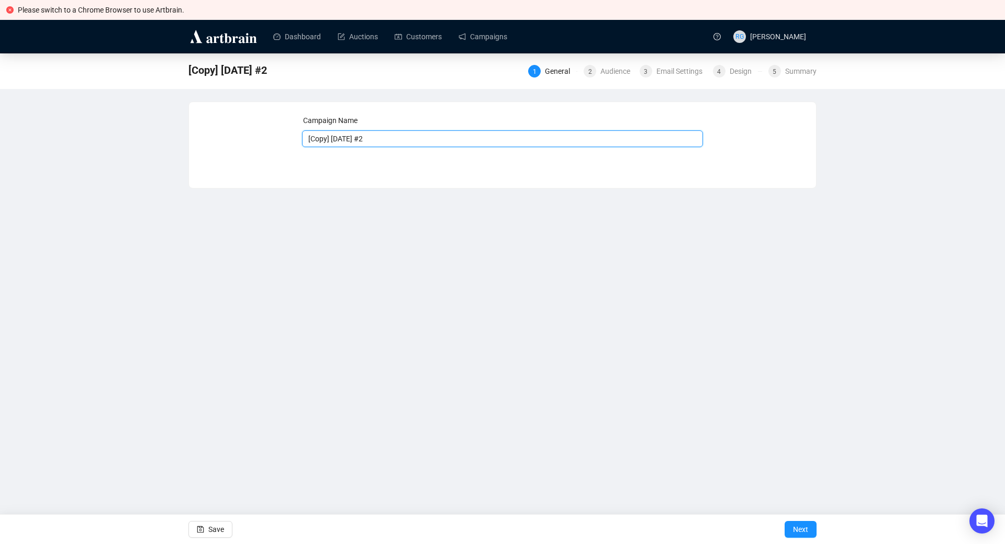
drag, startPoint x: 363, startPoint y: 142, endPoint x: 265, endPoint y: 136, distance: 98.6
click at [302, 136] on input "[Copy] [DATE] #2" at bounding box center [502, 138] width 401 height 17
type input "[DATE] #2"
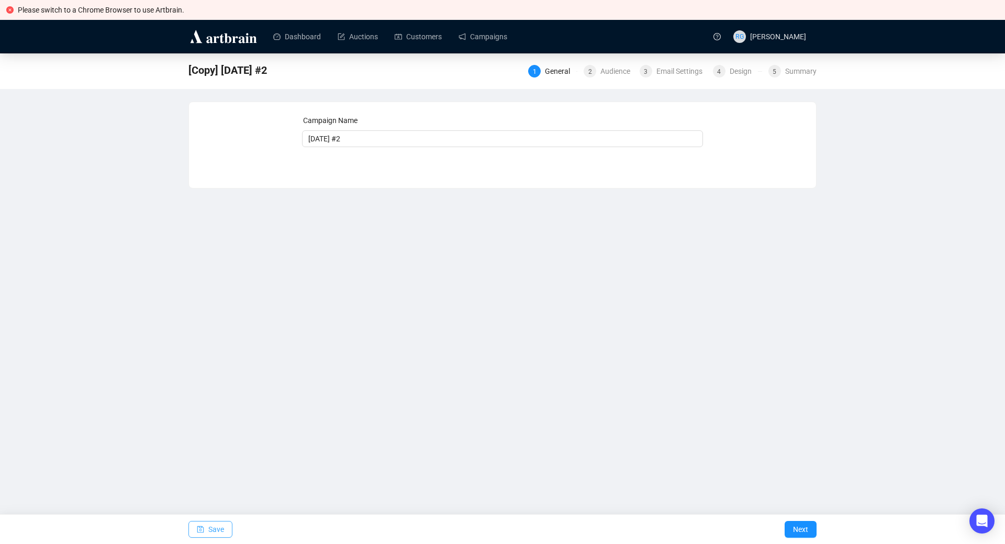
click at [205, 528] on button "Save" at bounding box center [210, 529] width 44 height 17
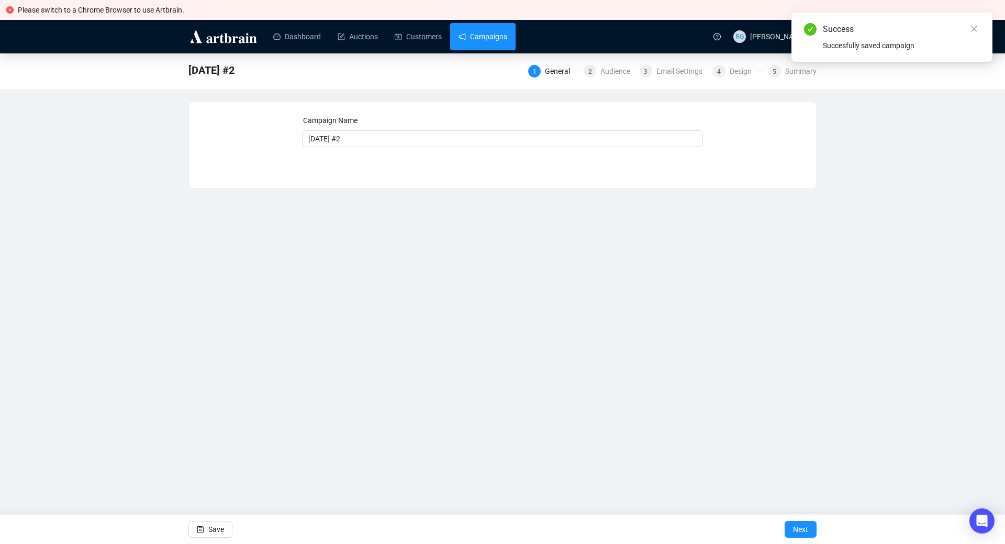
click at [488, 37] on link "Campaigns" at bounding box center [483, 36] width 49 height 27
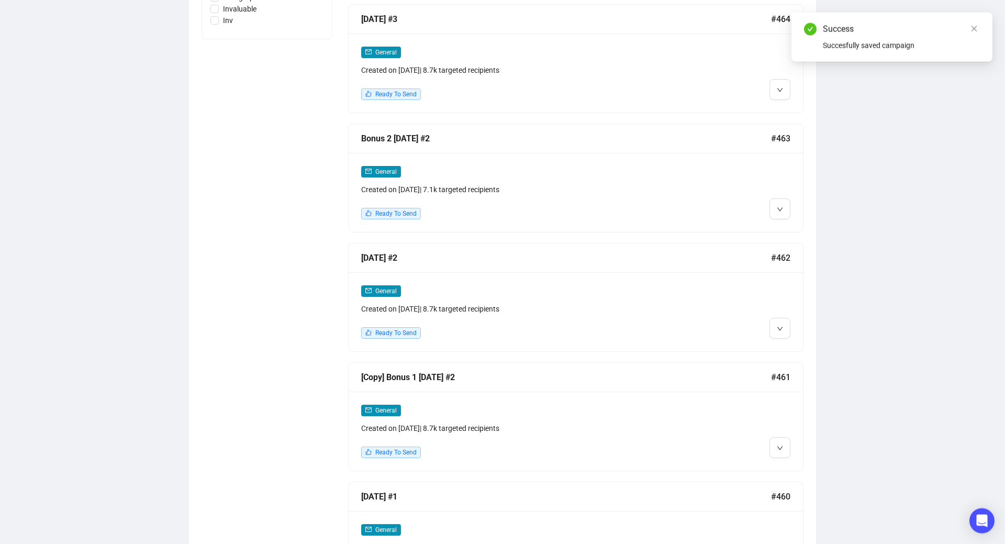
scroll to position [578, 0]
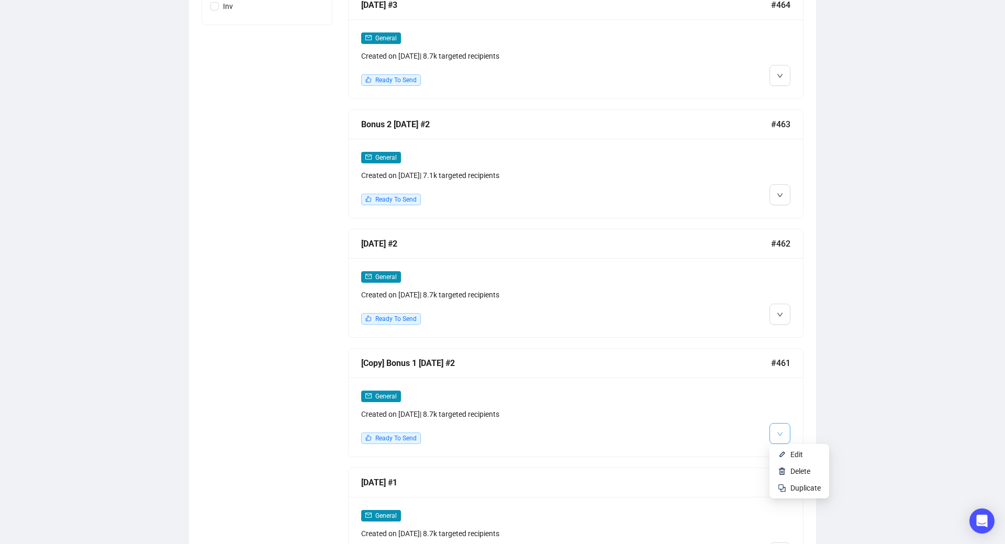
click at [785, 430] on button "button" at bounding box center [779, 433] width 21 height 21
click at [789, 453] on li "Edit" at bounding box center [799, 454] width 55 height 17
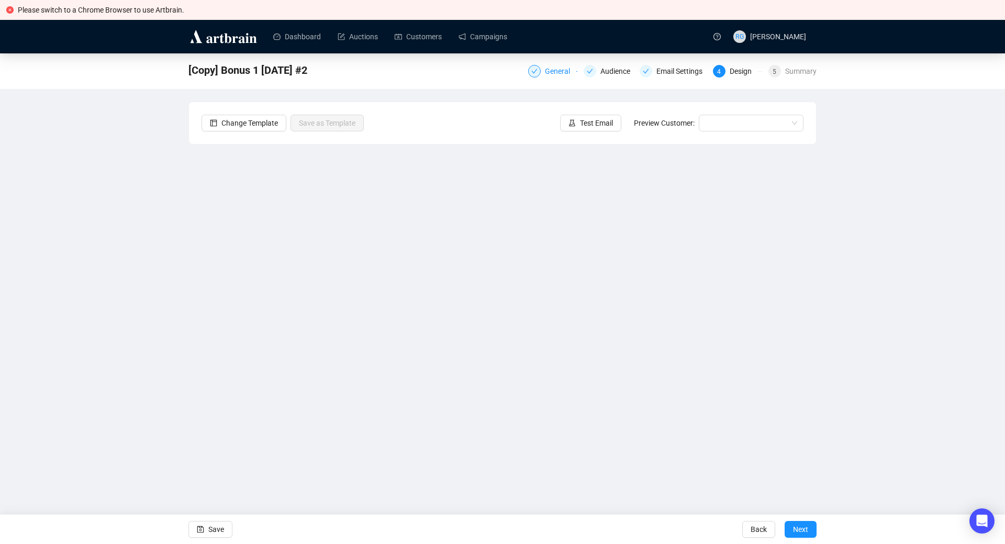
click at [544, 73] on div "General" at bounding box center [552, 71] width 49 height 13
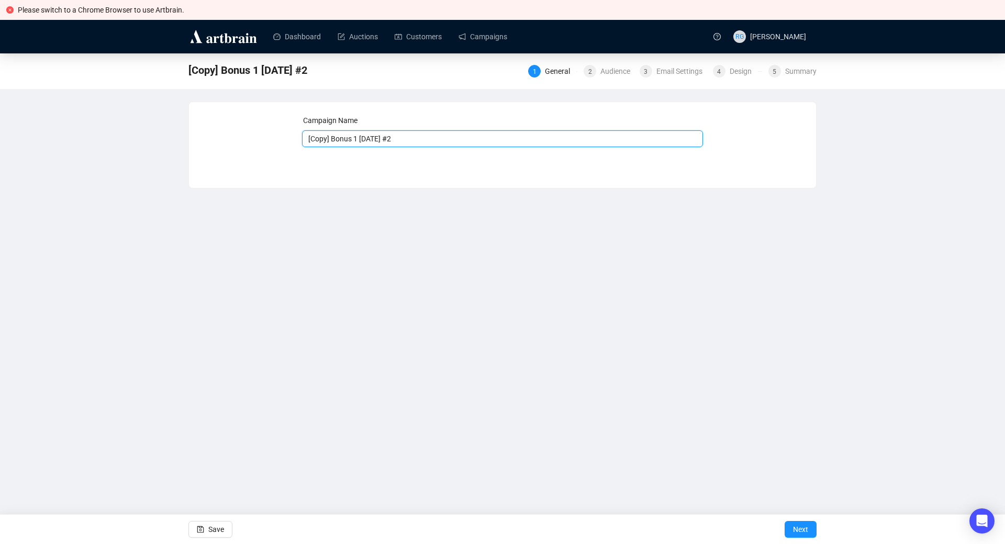
click at [421, 139] on input "[Copy] Bonus 1 [DATE] #2" at bounding box center [502, 138] width 401 height 17
drag, startPoint x: 392, startPoint y: 140, endPoint x: 360, endPoint y: 141, distance: 32.0
click at [360, 141] on input "[Copy] Bonus 1 [DATE] #1" at bounding box center [502, 138] width 401 height 17
drag, startPoint x: 333, startPoint y: 140, endPoint x: 277, endPoint y: 138, distance: 56.6
click at [302, 138] on input "[Copy] Bonus 1 [DATE] #1" at bounding box center [502, 138] width 401 height 17
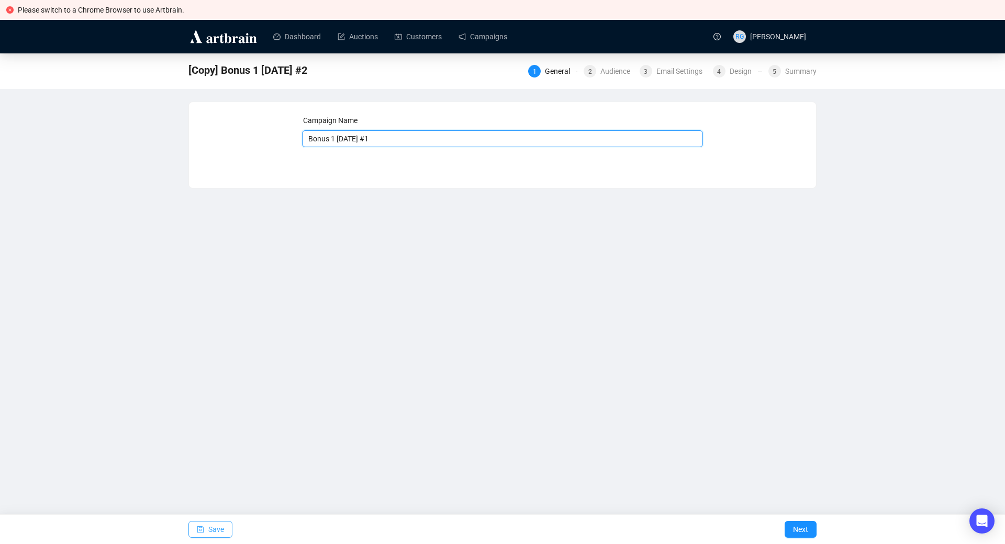
type input "Bonus 1 [DATE] #1"
click at [213, 527] on span "Save" at bounding box center [216, 529] width 16 height 29
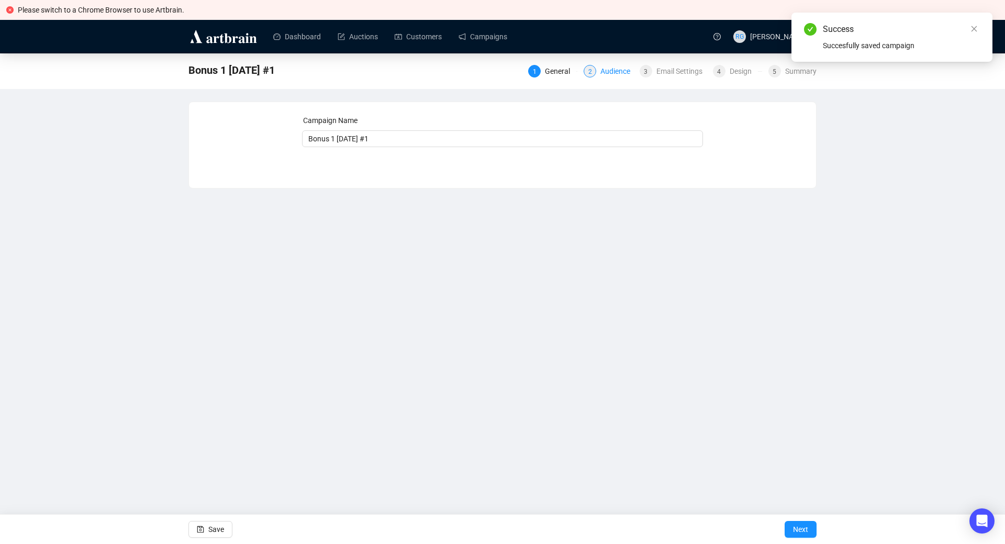
click at [599, 72] on div "2 Audience" at bounding box center [608, 71] width 49 height 13
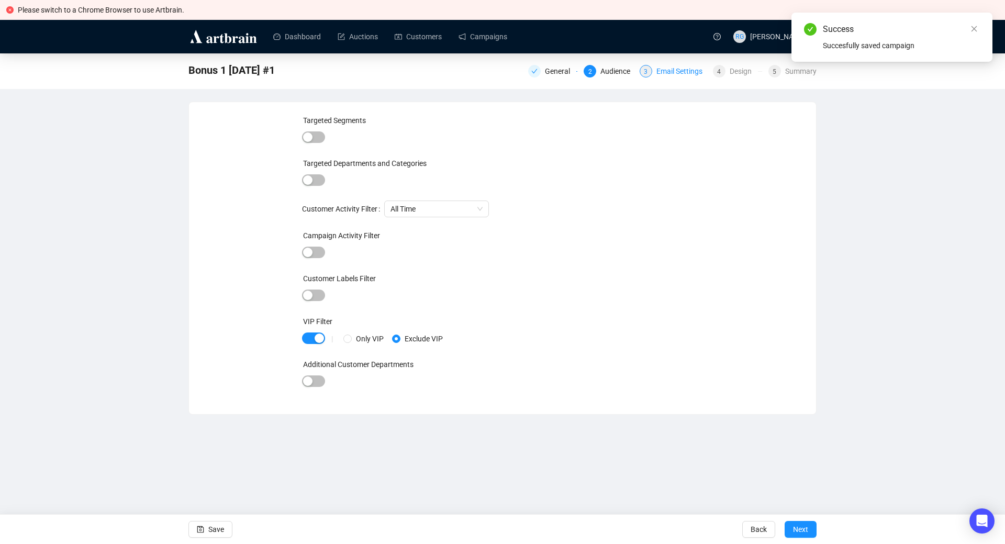
click at [660, 71] on div "Email Settings" at bounding box center [682, 71] width 52 height 13
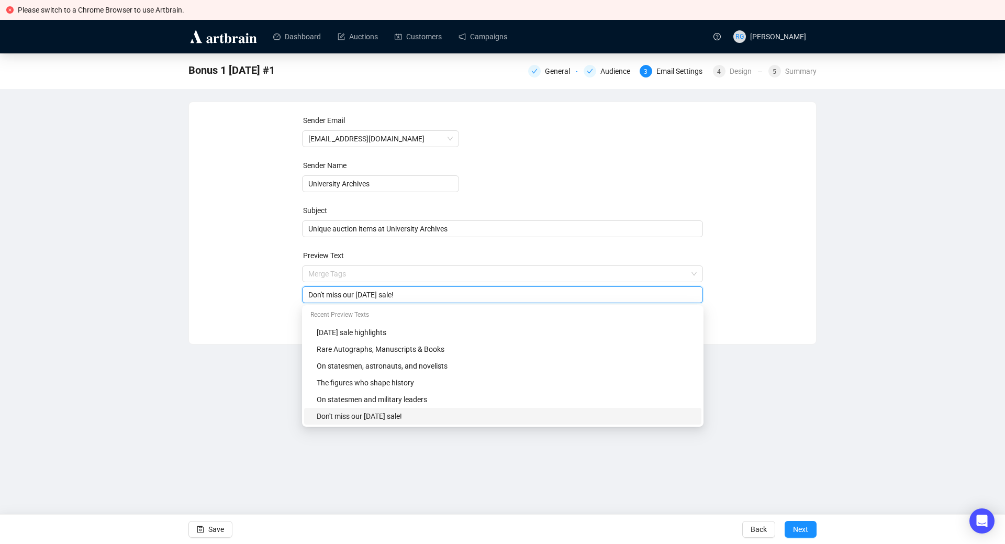
drag, startPoint x: 359, startPoint y: 275, endPoint x: 389, endPoint y: 283, distance: 31.5
click at [389, 289] on input "Don't miss our [DATE] sale!" at bounding box center [502, 295] width 389 height 12
type input "Don't miss our [DATE] sale!"
click at [224, 531] on button "Save" at bounding box center [210, 529] width 44 height 17
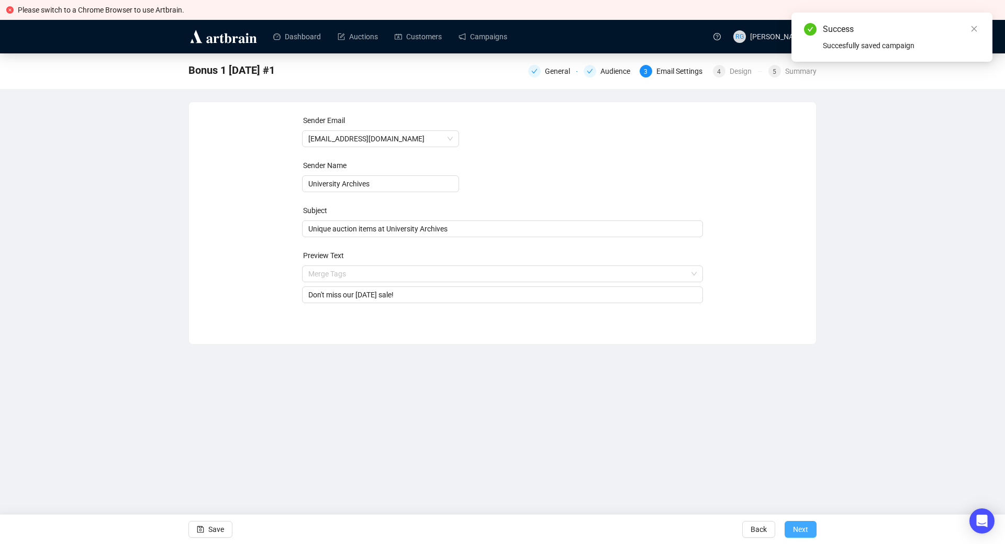
click at [806, 534] on span "Next" at bounding box center [800, 529] width 15 height 29
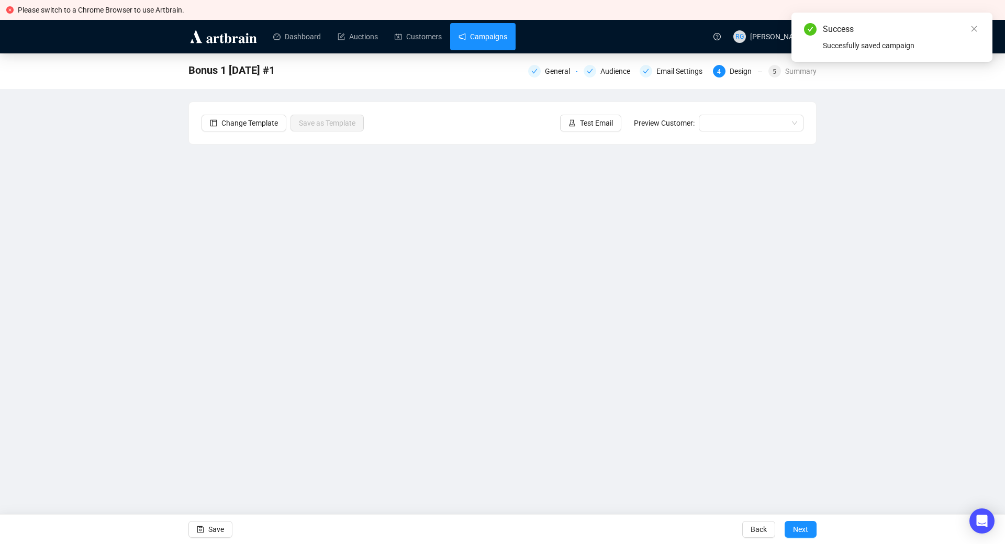
click at [473, 38] on link "Campaigns" at bounding box center [483, 36] width 49 height 27
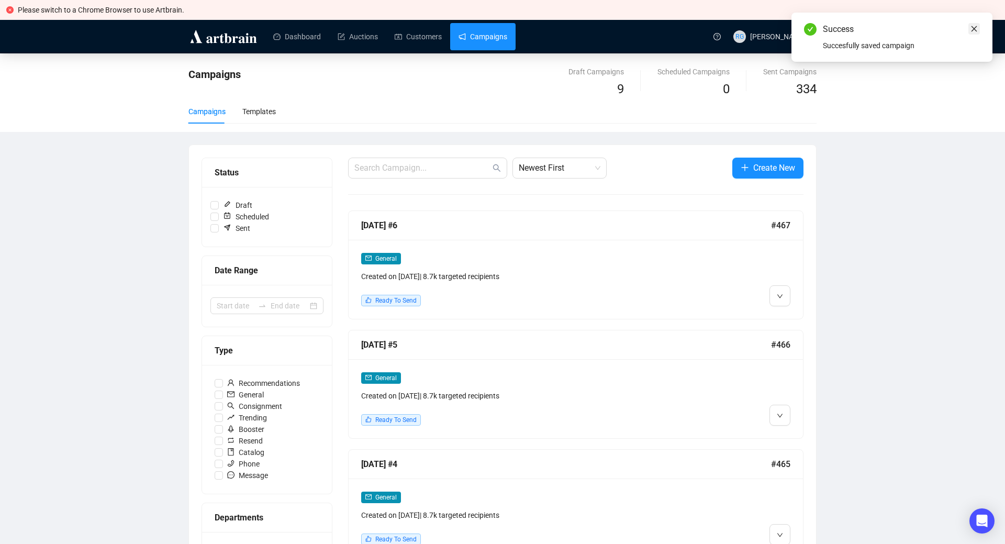
click at [975, 26] on icon "close" at bounding box center [973, 28] width 7 height 7
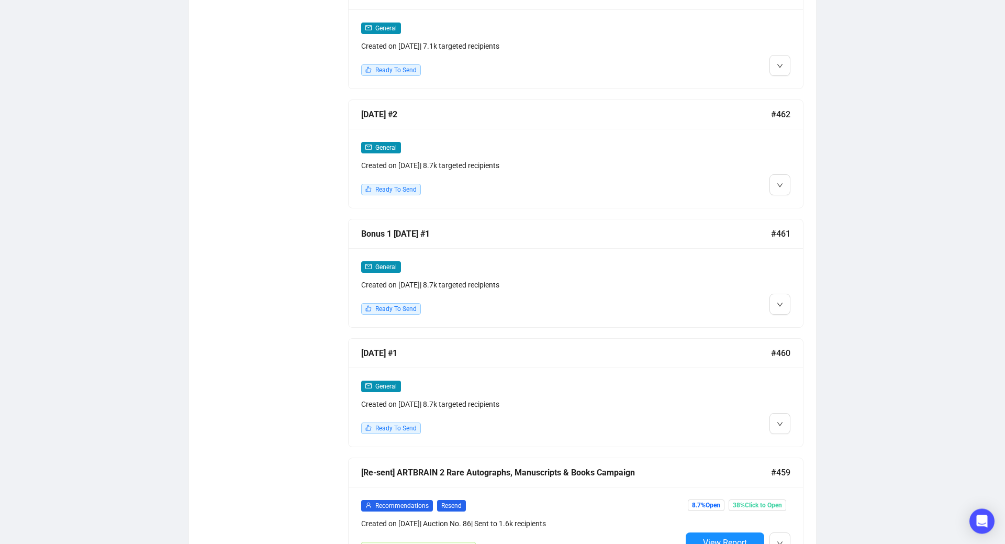
scroll to position [714, 0]
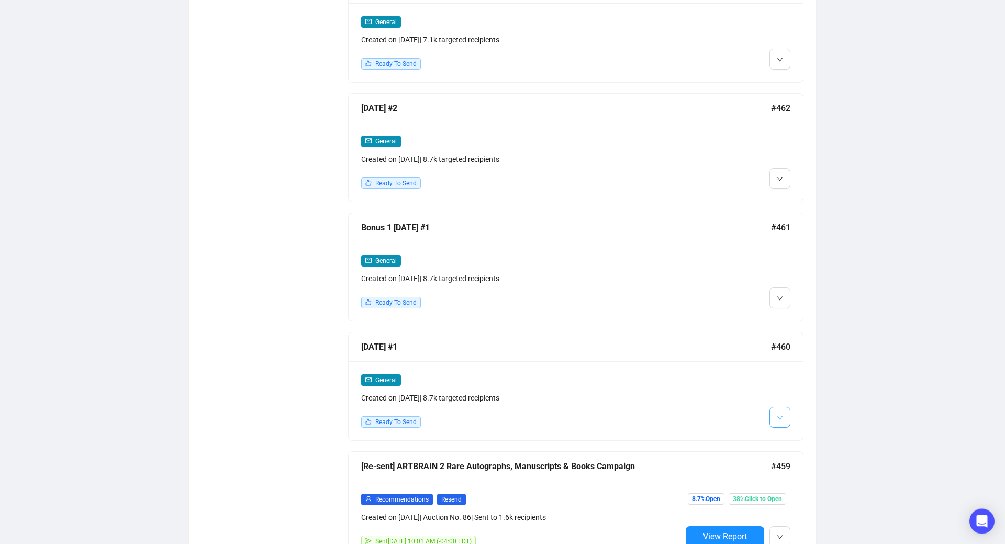
click at [783, 415] on icon "down" at bounding box center [780, 418] width 6 height 6
click at [788, 437] on li "Edit" at bounding box center [799, 438] width 55 height 17
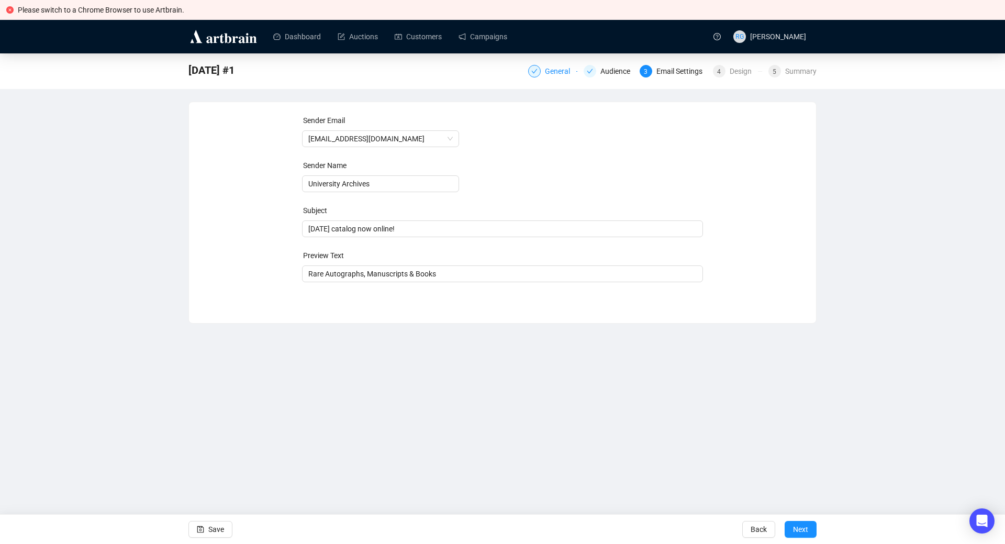
click at [561, 69] on div "General" at bounding box center [560, 71] width 31 height 13
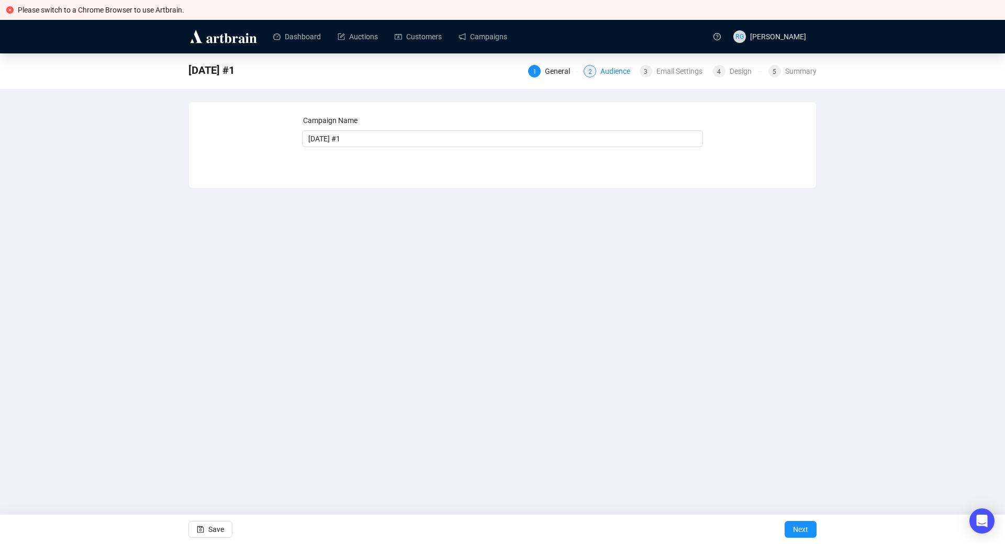
click at [606, 71] on div "Audience" at bounding box center [618, 71] width 36 height 13
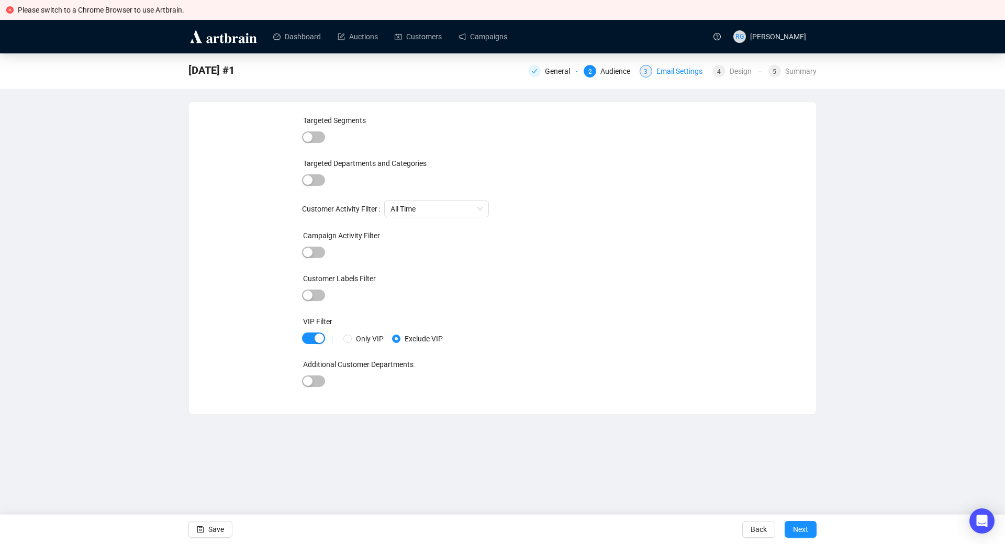
click at [662, 72] on div "Email Settings" at bounding box center [682, 71] width 52 height 13
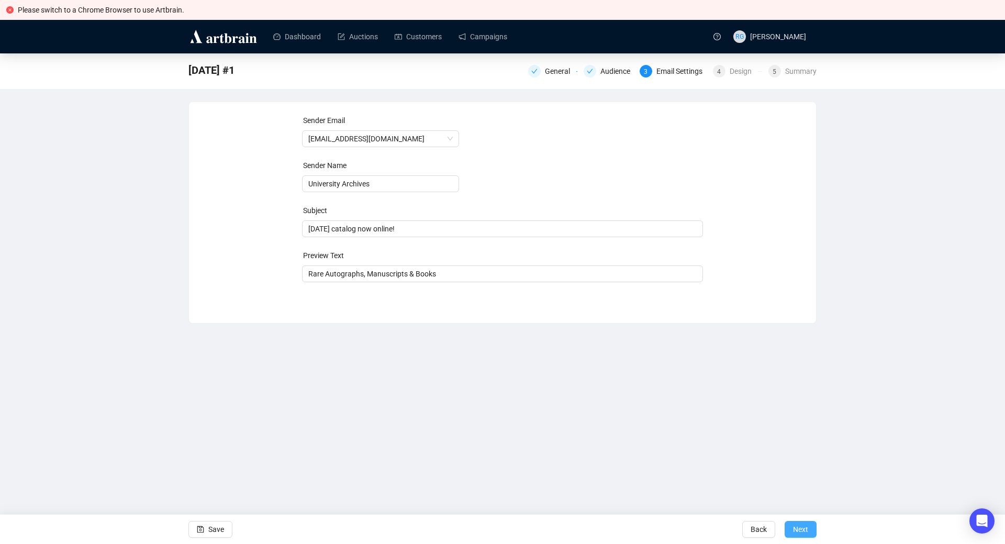
click at [803, 531] on span "Next" at bounding box center [800, 529] width 15 height 29
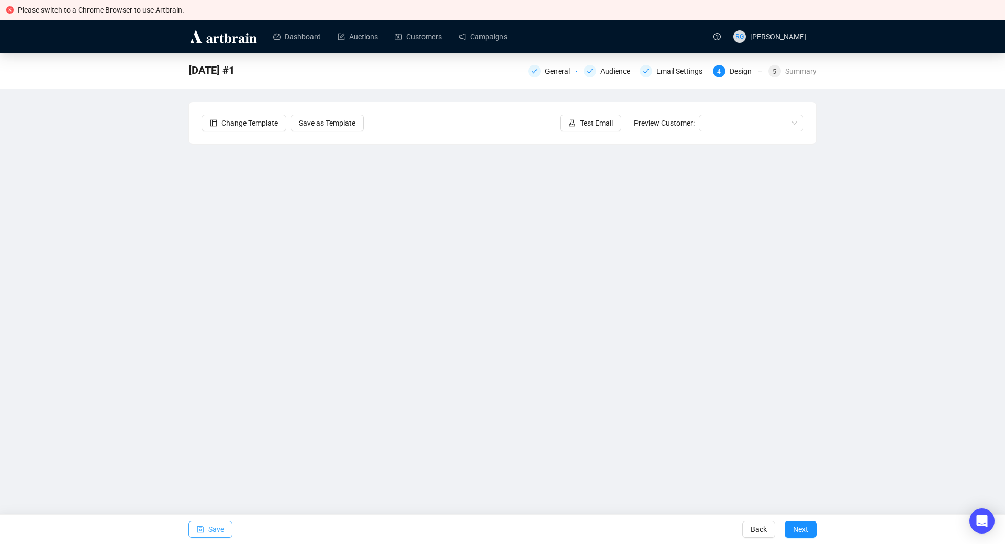
click at [207, 530] on button "Save" at bounding box center [210, 529] width 44 height 17
click at [216, 533] on span "Save" at bounding box center [216, 529] width 16 height 29
click at [225, 527] on button "Save" at bounding box center [210, 529] width 44 height 17
click at [215, 529] on span "Save" at bounding box center [216, 529] width 16 height 29
click at [210, 529] on span "Save" at bounding box center [216, 529] width 16 height 29
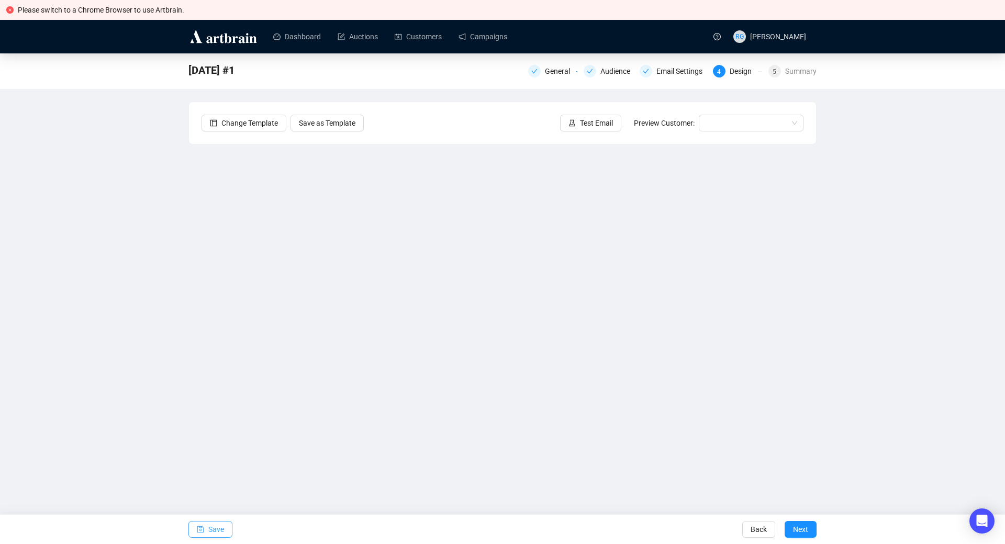
click at [196, 532] on button "Save" at bounding box center [210, 529] width 44 height 17
click at [217, 526] on span "Save" at bounding box center [216, 529] width 16 height 29
